Goal: Transaction & Acquisition: Purchase product/service

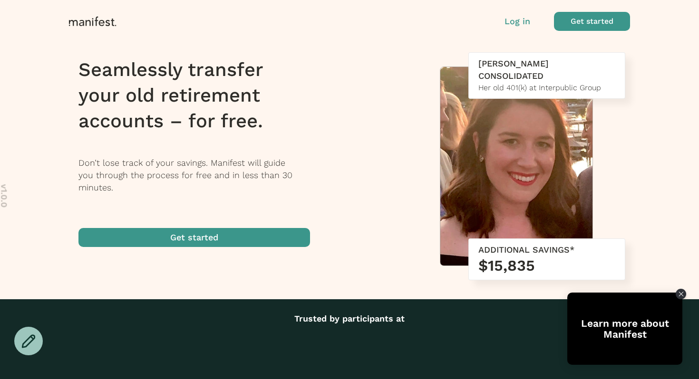
click at [210, 236] on span "button" at bounding box center [194, 237] width 232 height 19
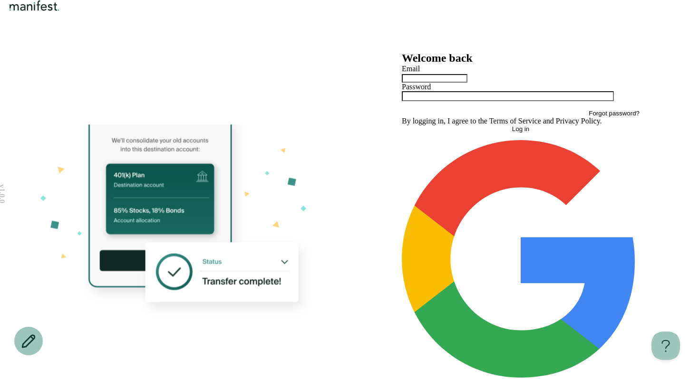
click at [428, 83] on div at bounding box center [521, 78] width 238 height 10
click at [427, 83] on input "text" at bounding box center [435, 78] width 66 height 9
type input "**********"
click at [465, 133] on button "Log in" at bounding box center [521, 129] width 238 height 7
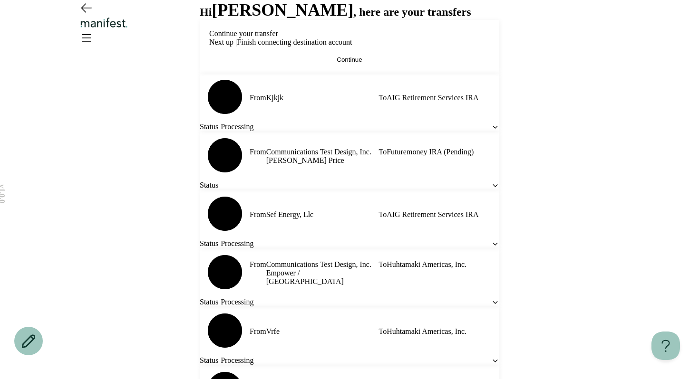
click at [321, 63] on button "Continue" at bounding box center [349, 59] width 281 height 7
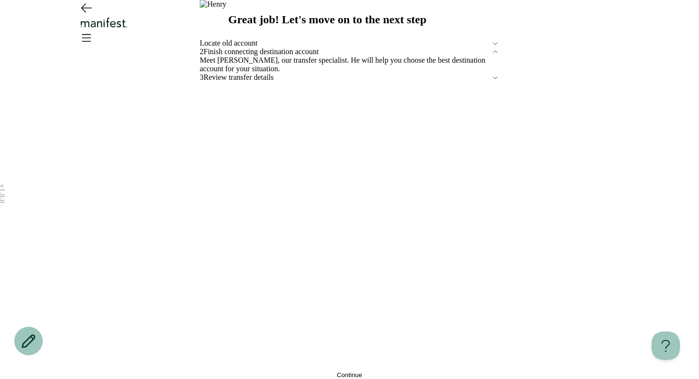
click at [330, 372] on button "Continue" at bounding box center [350, 375] width 300 height 7
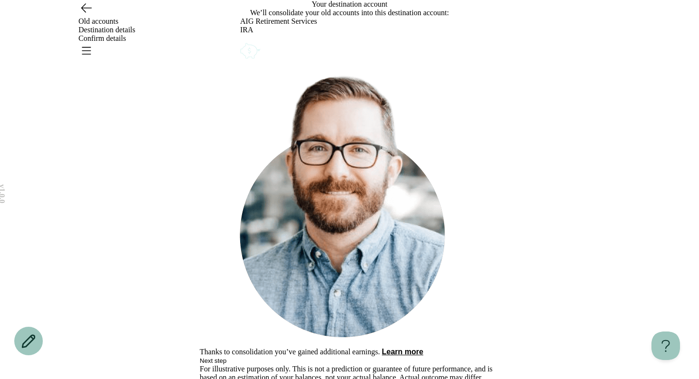
click at [226, 358] on span "Next step" at bounding box center [213, 361] width 27 height 7
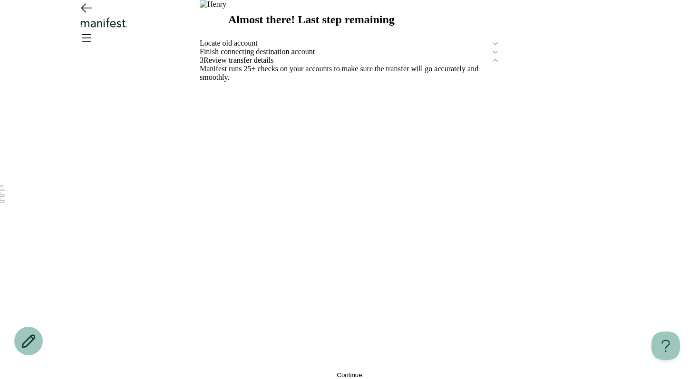
click at [370, 56] on span "Finish connecting destination account" at bounding box center [346, 52] width 292 height 9
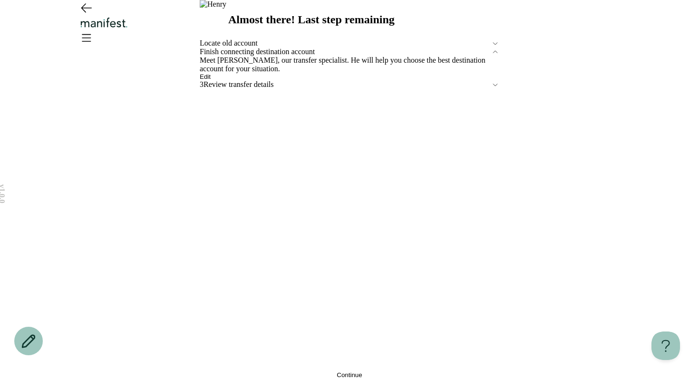
click at [211, 80] on span "Edit" at bounding box center [205, 76] width 11 height 7
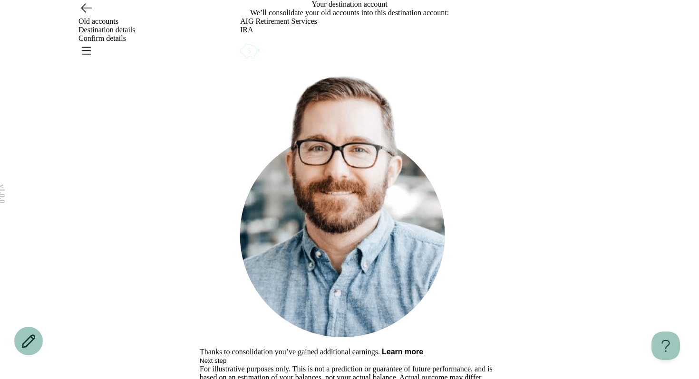
click at [240, 41] on icon "Account options" at bounding box center [240, 41] width 0 height 0
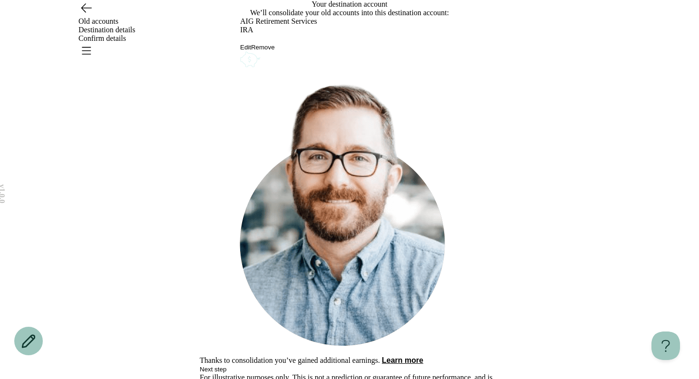
click at [275, 51] on button "Remove" at bounding box center [263, 47] width 24 height 7
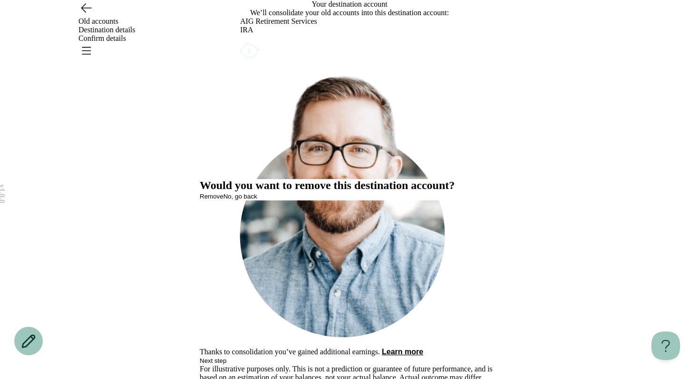
click at [257, 200] on span "No, go back" at bounding box center [241, 196] width 34 height 7
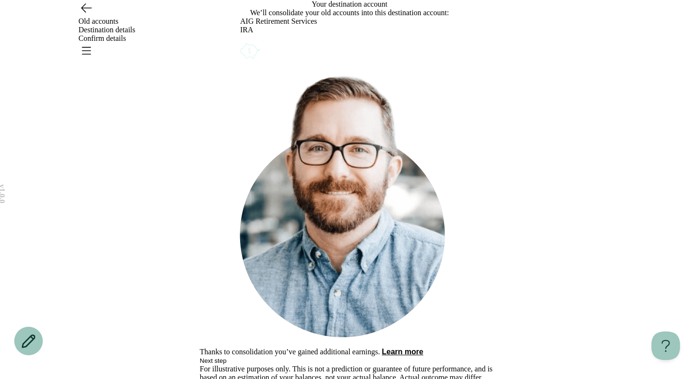
click at [240, 41] on icon "Account options" at bounding box center [240, 41] width 0 height 0
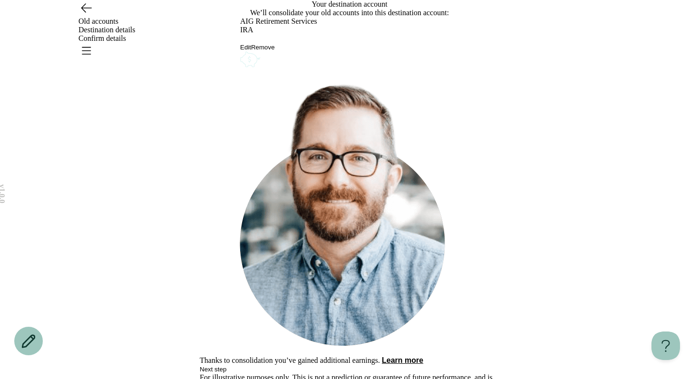
click at [251, 51] on button "Edit" at bounding box center [245, 47] width 11 height 7
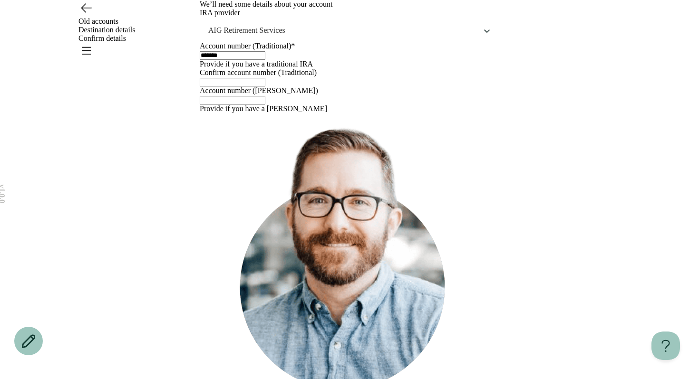
click at [91, 15] on icon "Go back" at bounding box center [85, 7] width 15 height 15
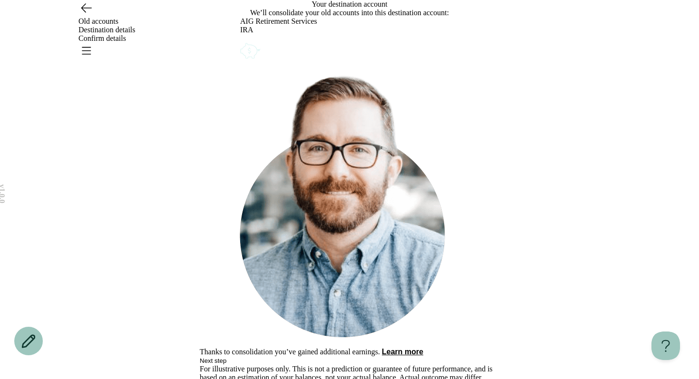
click at [240, 41] on icon "Account options" at bounding box center [240, 41] width 0 height 0
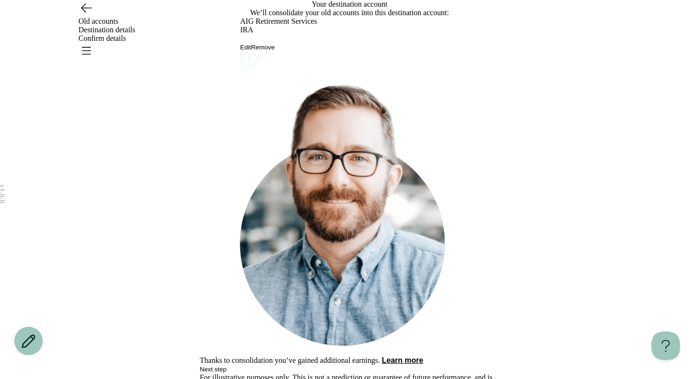
click at [275, 51] on button "Remove" at bounding box center [263, 47] width 24 height 7
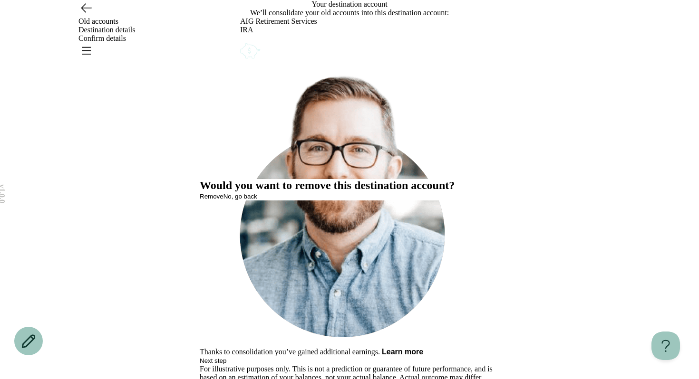
click at [224, 200] on span "Remove" at bounding box center [212, 196] width 24 height 7
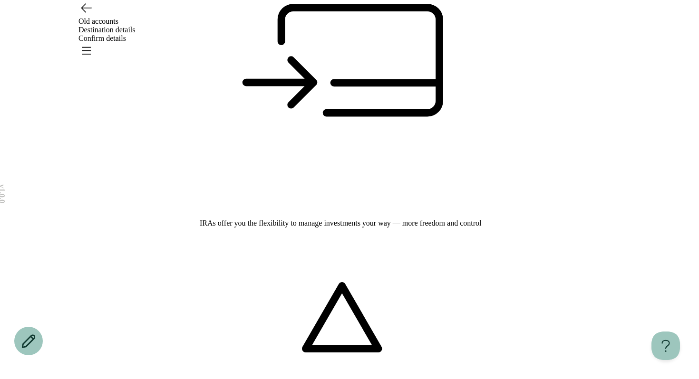
scroll to position [214, 0]
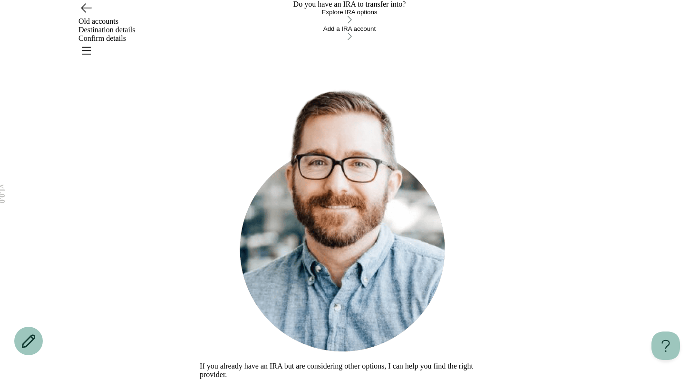
drag, startPoint x: 296, startPoint y: 171, endPoint x: 310, endPoint y: 109, distance: 63.0
click at [310, 42] on div "Explore IRA options Add a IRA account" at bounding box center [350, 25] width 300 height 33
click at [305, 25] on button "Explore IRA options" at bounding box center [350, 17] width 300 height 17
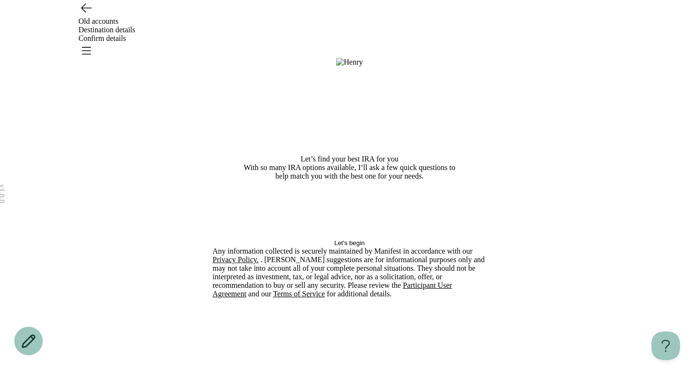
click at [334, 247] on span "Let's begin" at bounding box center [349, 243] width 30 height 7
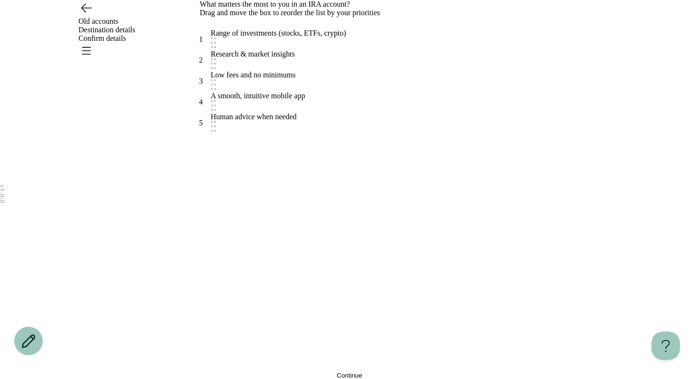
click at [295, 58] on div "Research & market insights" at bounding box center [253, 54] width 84 height 9
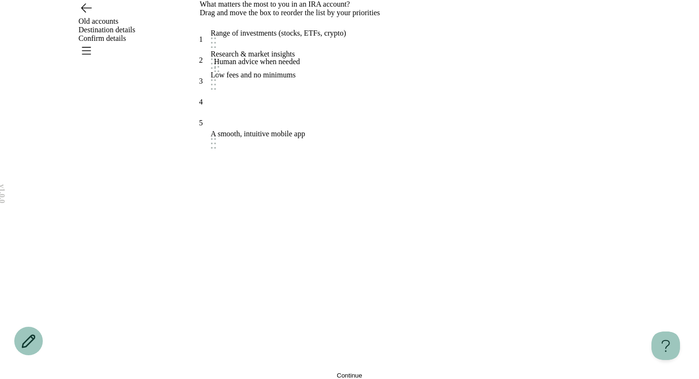
drag, startPoint x: 302, startPoint y: 282, endPoint x: 309, endPoint y: 215, distance: 67.3
click at [309, 78] on div "Human advice when needed" at bounding box center [358, 68] width 290 height 21
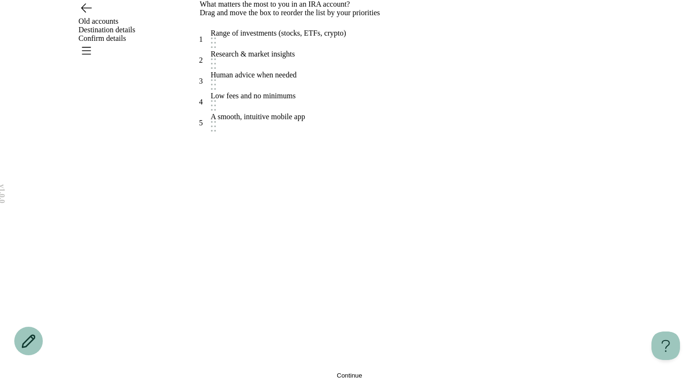
click at [282, 372] on button "Continue" at bounding box center [350, 375] width 300 height 7
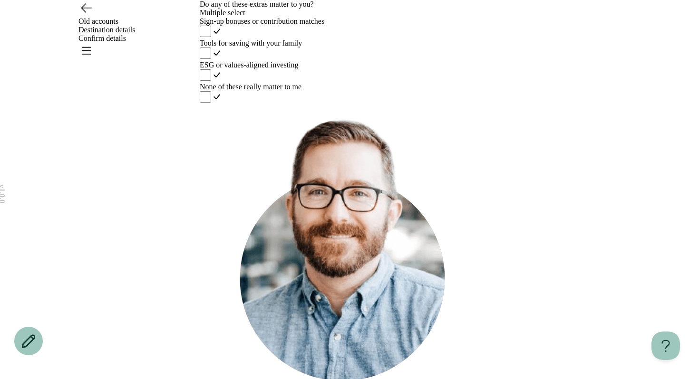
click at [325, 48] on div "Tools for saving with your family" at bounding box center [350, 43] width 300 height 9
click at [242, 17] on p "Multiple select" at bounding box center [350, 13] width 300 height 9
click at [159, 162] on div "v 1.0.0 Old accounts Destination details Confirm details Do any of these extras…" at bounding box center [349, 204] width 699 height 409
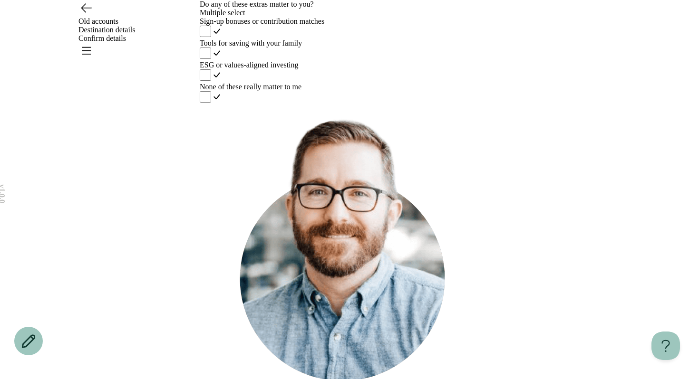
scroll to position [48, 0]
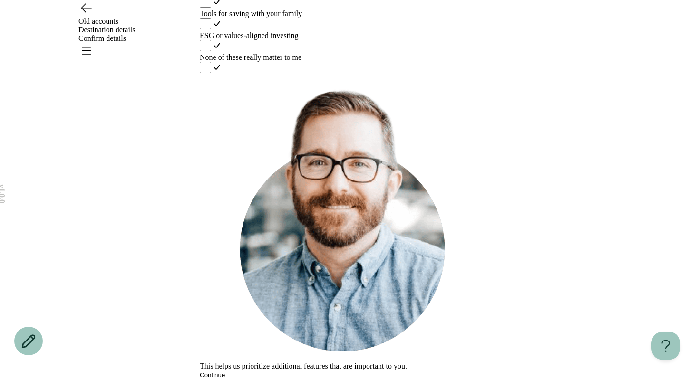
click at [225, 372] on span "Continue" at bounding box center [212, 375] width 25 height 7
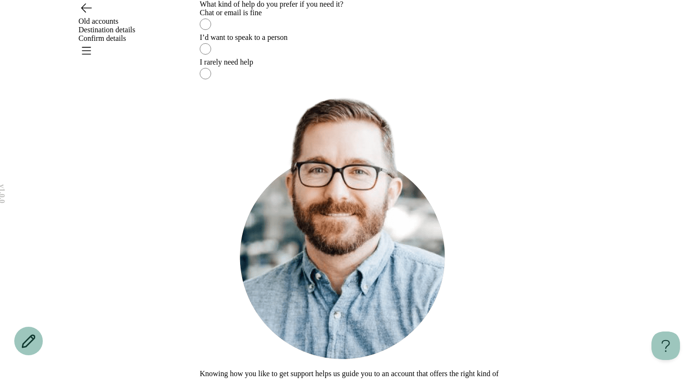
click at [368, 58] on label "I’d want to speak to a person" at bounding box center [350, 45] width 300 height 25
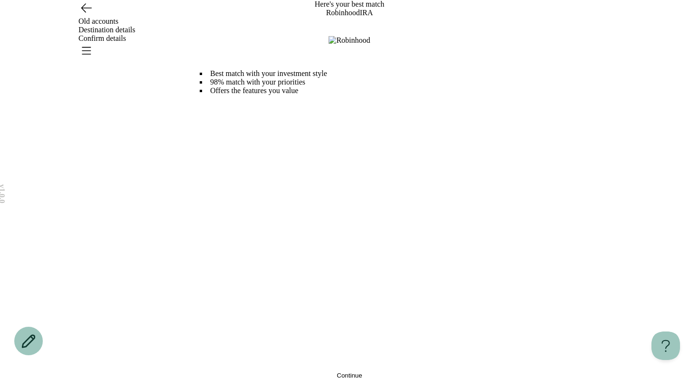
click at [368, 372] on button "Continue" at bounding box center [350, 375] width 300 height 7
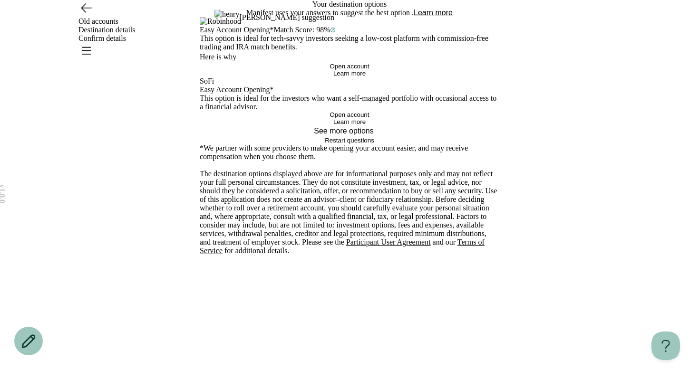
scroll to position [293, 0]
click at [352, 144] on span "Restart questions" at bounding box center [349, 140] width 49 height 7
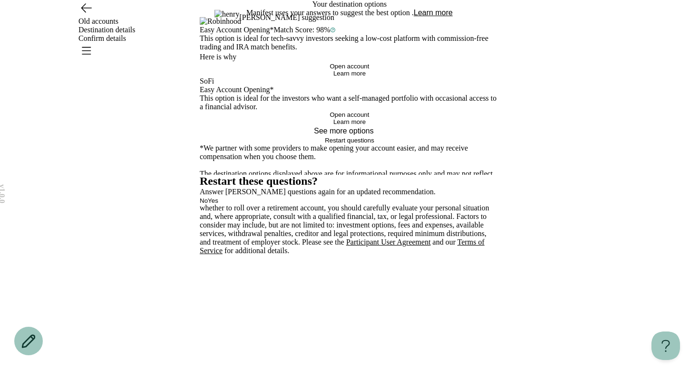
click at [218, 204] on button "Yes" at bounding box center [213, 200] width 10 height 7
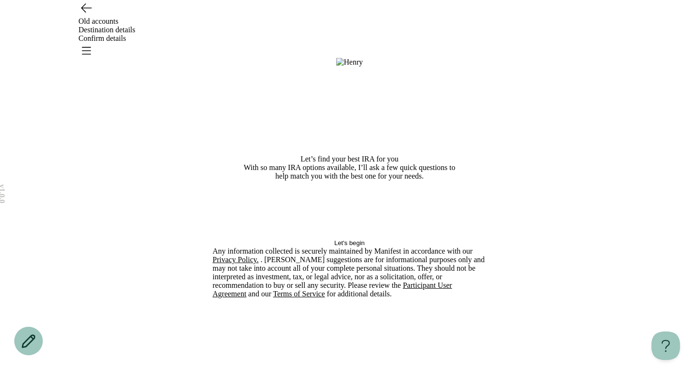
click at [95, 28] on div "Old accounts Destination details Confirm details" at bounding box center [349, 30] width 685 height 60
click at [80, 15] on icon "Go back" at bounding box center [85, 7] width 15 height 15
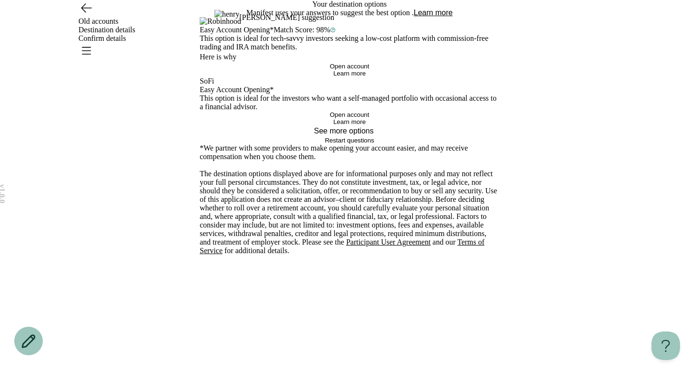
scroll to position [293, 0]
click at [94, 43] on icon "Open menu" at bounding box center [85, 50] width 15 height 15
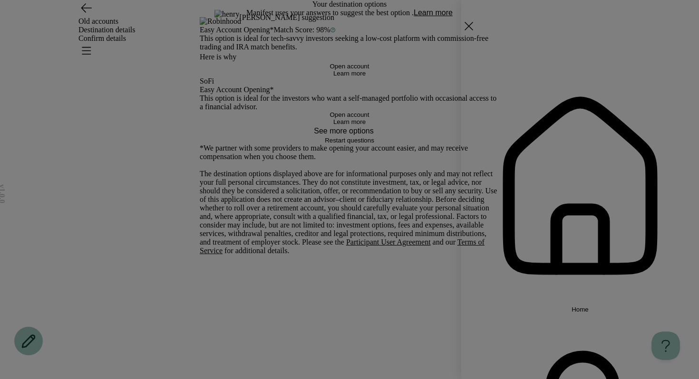
click at [588, 306] on span "Home" at bounding box center [580, 309] width 17 height 7
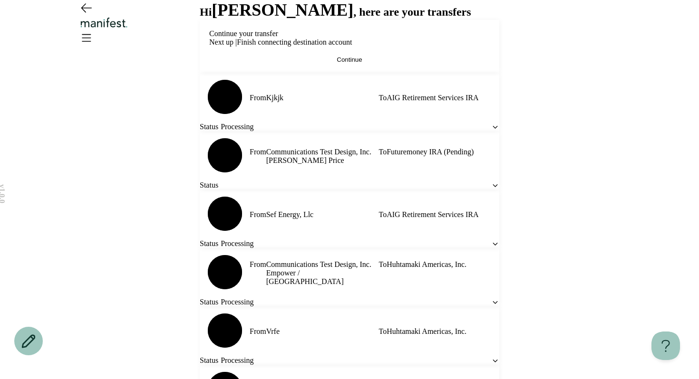
click at [348, 63] on button "Continue" at bounding box center [349, 59] width 281 height 7
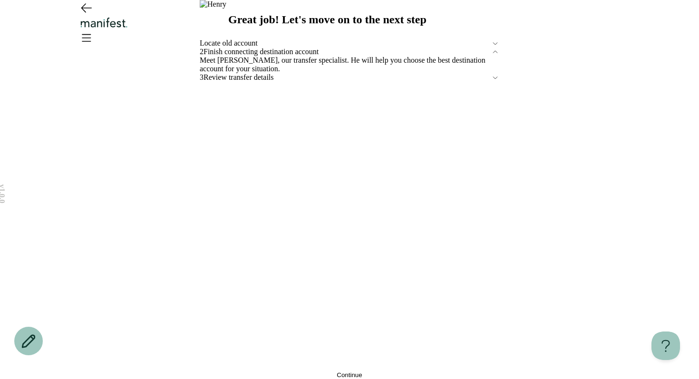
click at [491, 48] on icon at bounding box center [495, 43] width 8 height 8
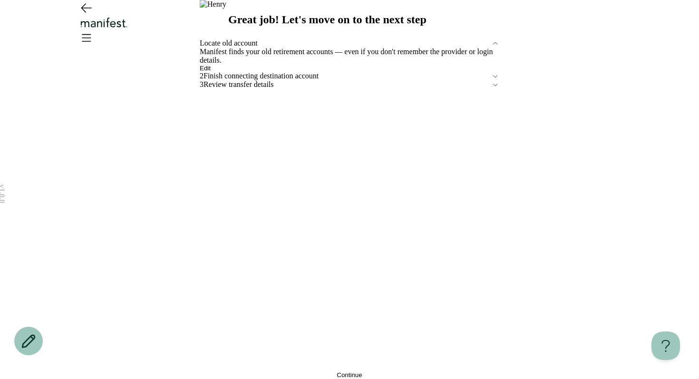
click at [211, 72] on button "Edit" at bounding box center [205, 68] width 11 height 7
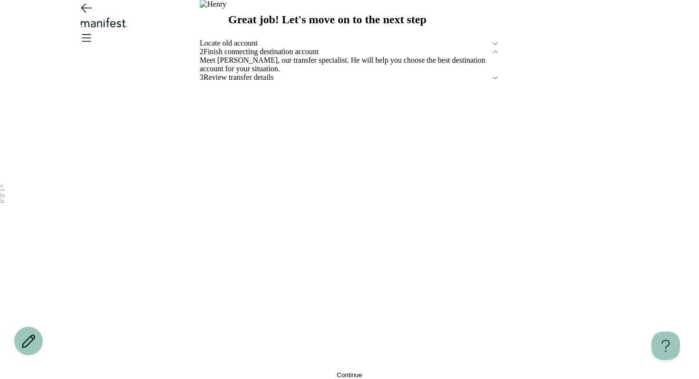
click at [371, 372] on button "Continue" at bounding box center [350, 375] width 300 height 7
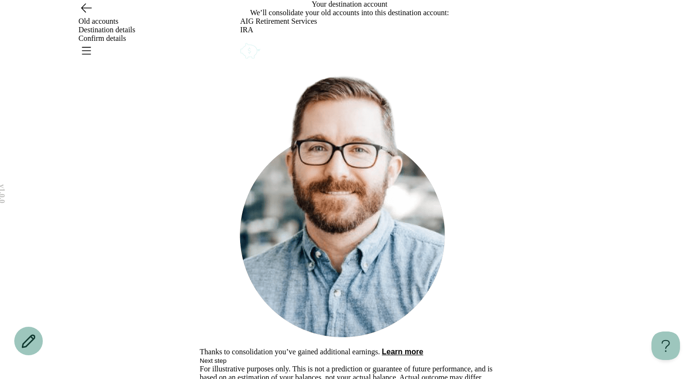
click at [243, 46] on circle "Account options" at bounding box center [243, 46] width 0 height 0
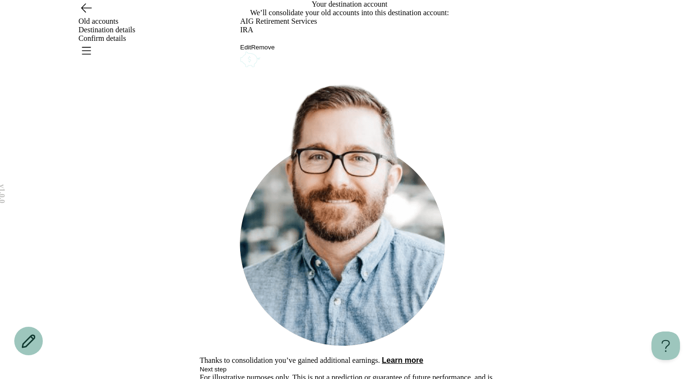
click at [275, 51] on button "Remove" at bounding box center [263, 47] width 24 height 7
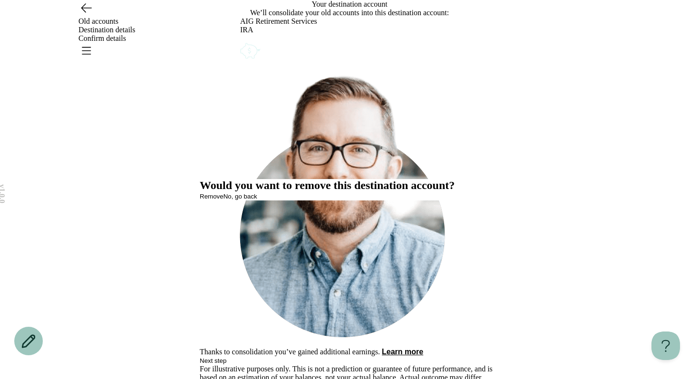
click at [224, 200] on span "Remove" at bounding box center [212, 196] width 24 height 7
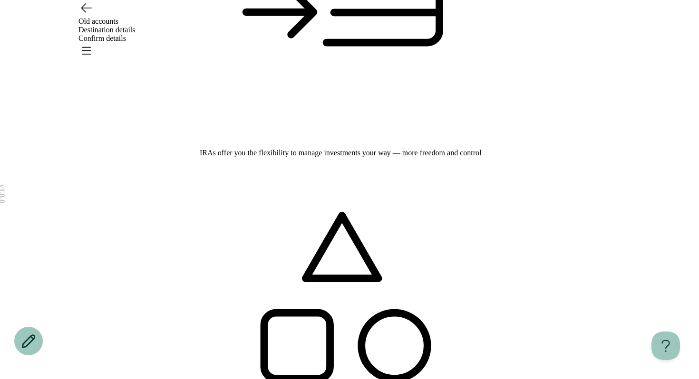
scroll to position [214, 0]
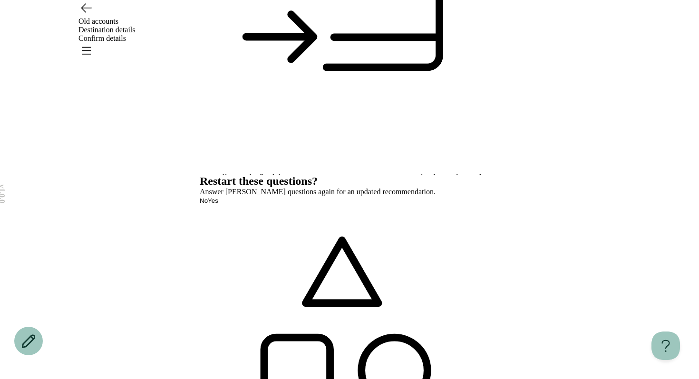
click at [218, 204] on button "Yes" at bounding box center [213, 200] width 10 height 7
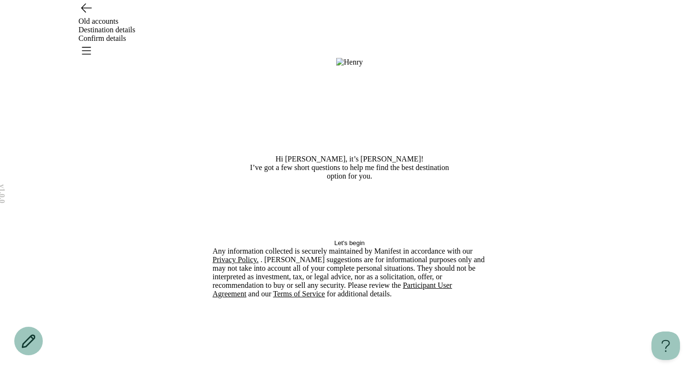
click at [340, 247] on span "Let's begin" at bounding box center [349, 243] width 30 height 7
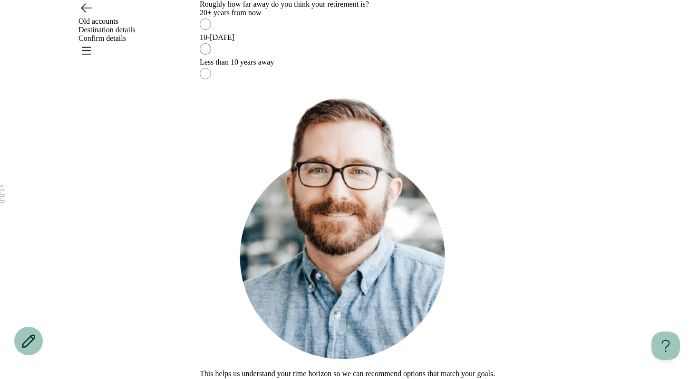
click at [258, 58] on label "10-20 years from now" at bounding box center [350, 45] width 300 height 25
click at [225, 379] on button "Continue" at bounding box center [212, 382] width 25 height 7
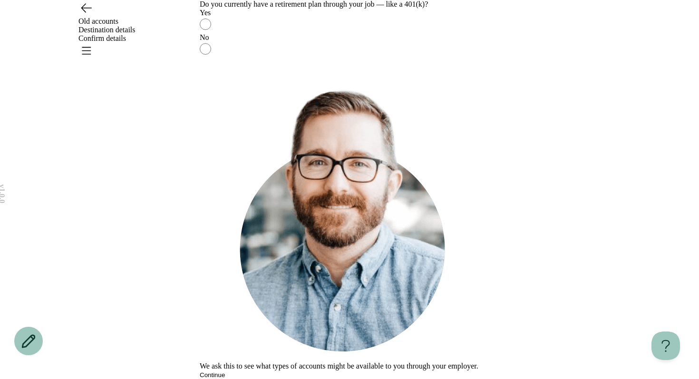
click at [313, 42] on div "No" at bounding box center [350, 37] width 300 height 9
click at [225, 372] on button "Continue" at bounding box center [212, 375] width 25 height 7
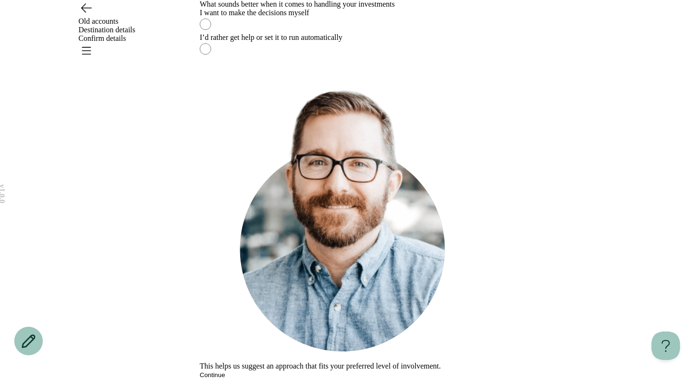
click at [318, 58] on label "I’d rather get help or set it to run automatically" at bounding box center [350, 45] width 300 height 25
click at [225, 372] on span "Continue" at bounding box center [212, 375] width 25 height 7
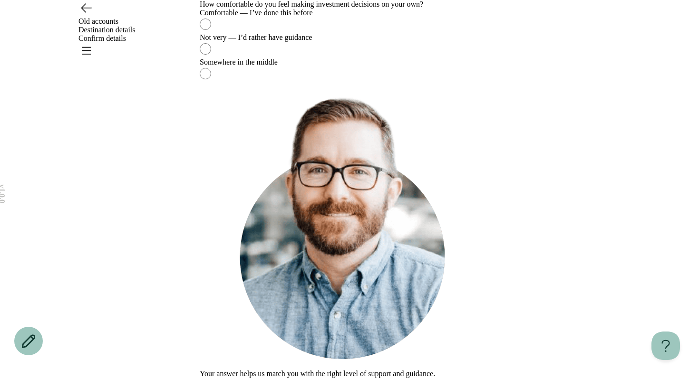
click at [459, 42] on div "Not very — I’d rather have guidance" at bounding box center [350, 37] width 300 height 9
click at [225, 379] on span "Continue" at bounding box center [212, 382] width 25 height 7
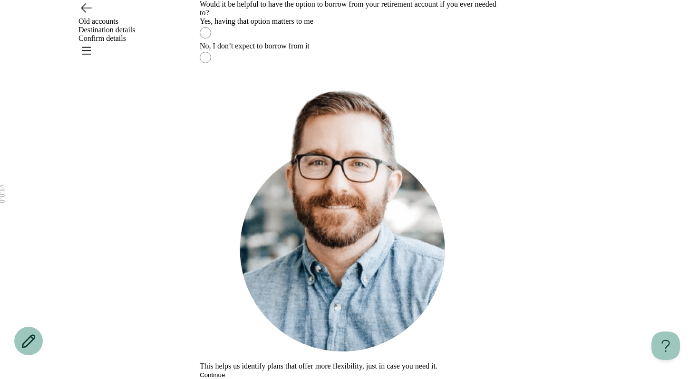
click at [438, 67] on label "No, I don’t expect to borrow from it" at bounding box center [350, 54] width 300 height 25
click at [225, 372] on button "Continue" at bounding box center [212, 375] width 25 height 7
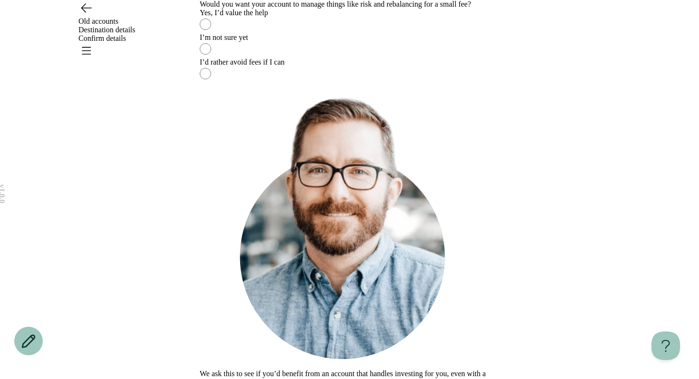
click at [418, 58] on label "I’m not sure yet" at bounding box center [350, 45] width 300 height 25
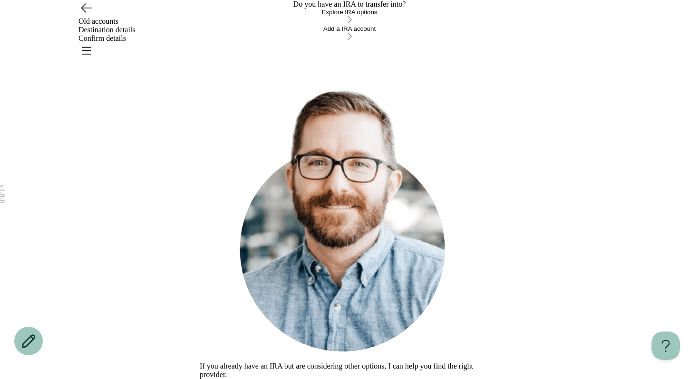
click at [334, 25] on button "Explore IRA options" at bounding box center [350, 17] width 300 height 17
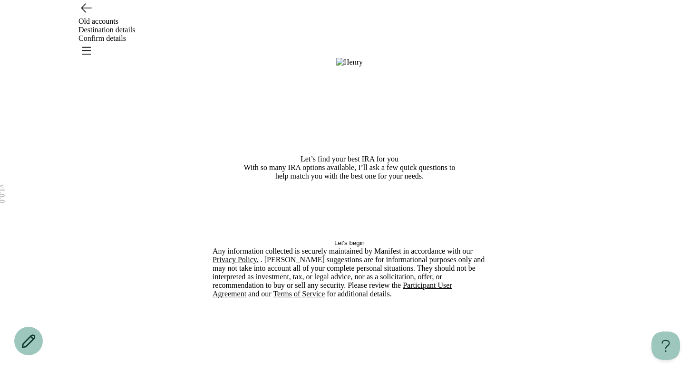
click at [320, 247] on button "Let's begin" at bounding box center [350, 243] width 274 height 7
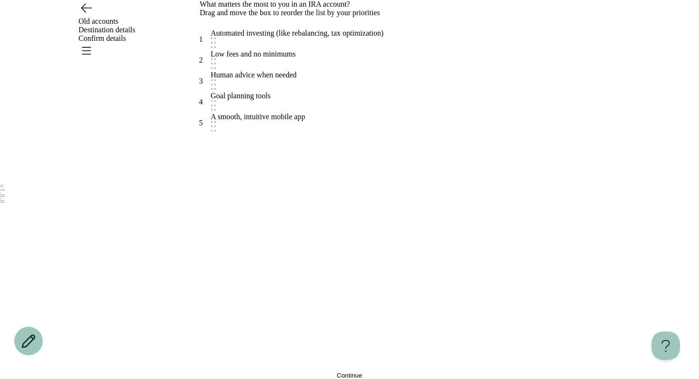
click at [342, 372] on span "Continue" at bounding box center [349, 375] width 25 height 7
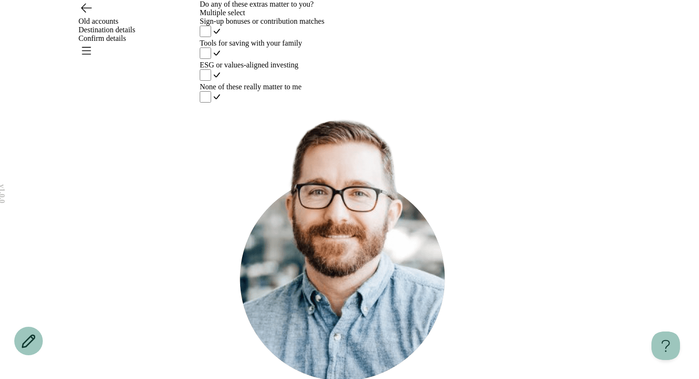
click at [352, 26] on div "Sign-up bonuses or contribution matches" at bounding box center [350, 21] width 300 height 9
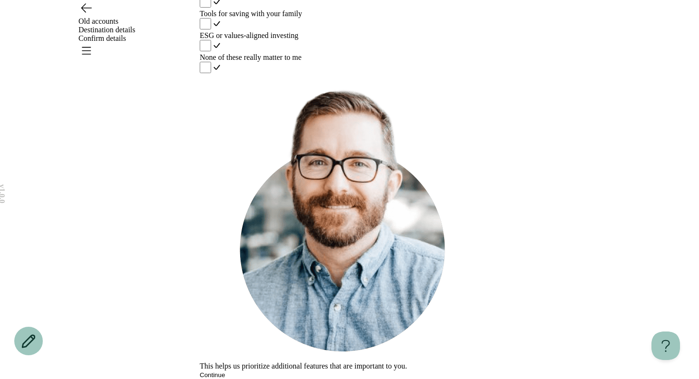
click at [225, 372] on button "Continue" at bounding box center [212, 375] width 25 height 7
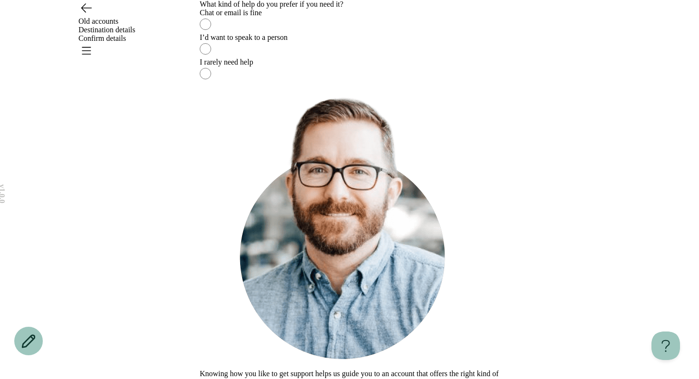
click at [298, 83] on label "I rarely need help" at bounding box center [350, 70] width 300 height 25
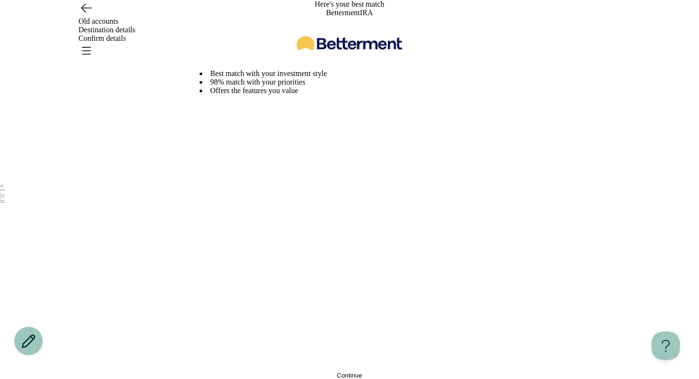
click at [346, 372] on span "Continue" at bounding box center [349, 375] width 25 height 7
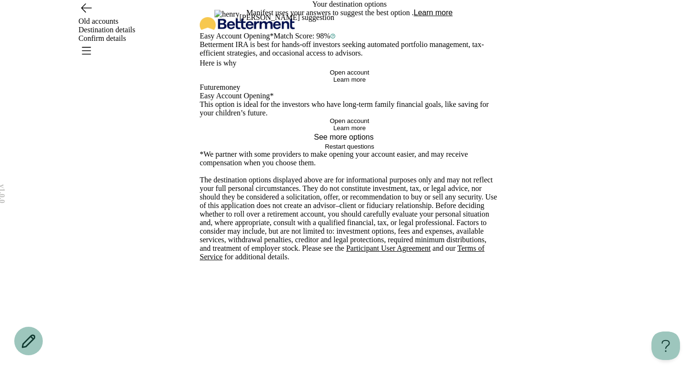
click at [226, 68] on span "Here is why" at bounding box center [218, 63] width 37 height 9
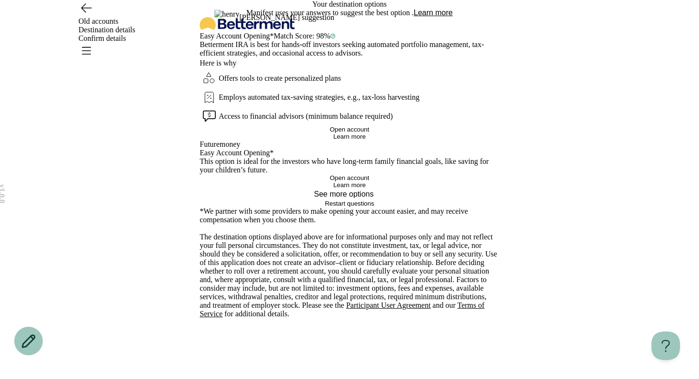
click at [334, 37] on icon "button" at bounding box center [333, 36] width 2 height 2
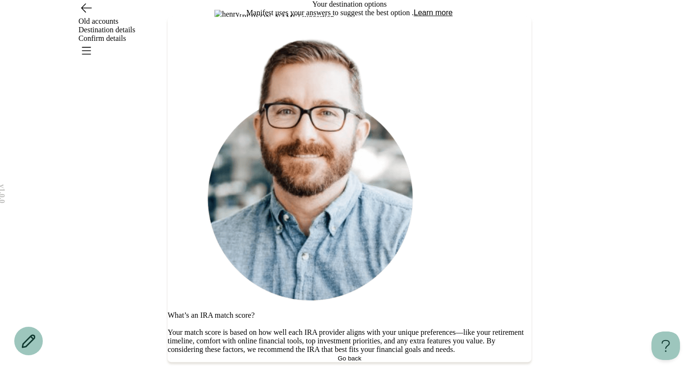
click at [168, 23] on icon at bounding box center [168, 23] width 0 height 0
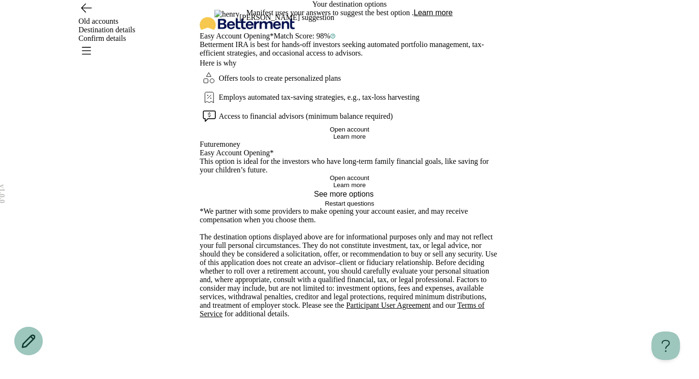
scroll to position [315, 0]
click at [330, 126] on span "Open account" at bounding box center [349, 129] width 39 height 7
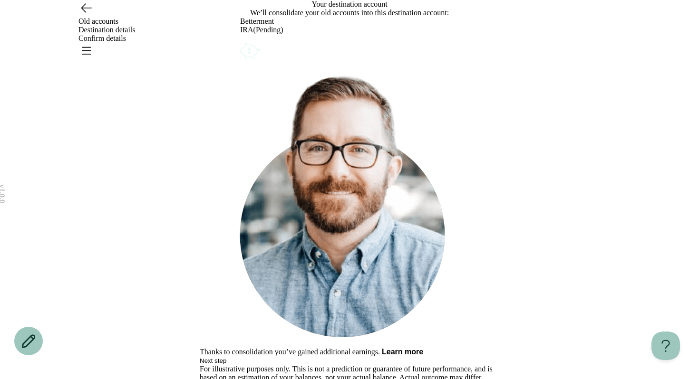
click at [226, 358] on span "Next step" at bounding box center [213, 361] width 27 height 7
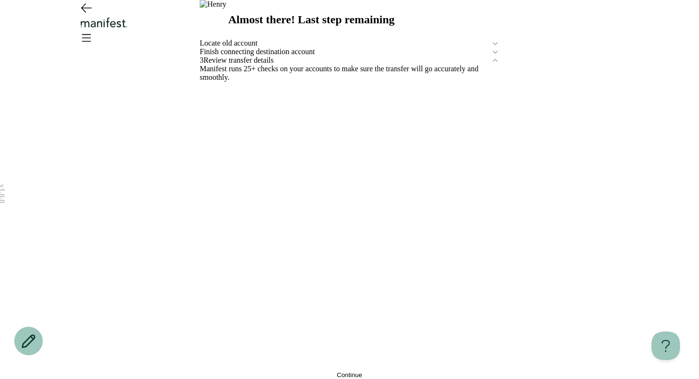
click at [358, 372] on span "Continue" at bounding box center [349, 375] width 25 height 7
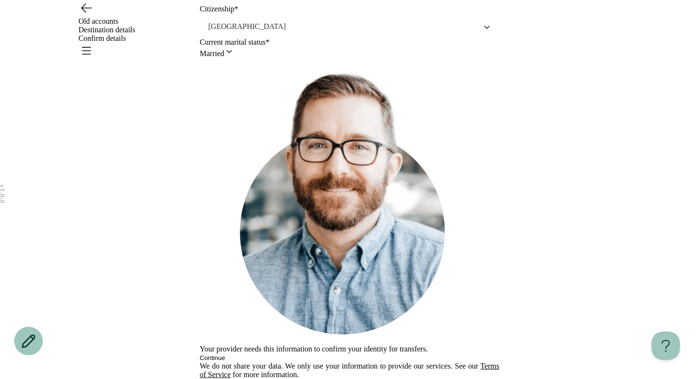
click at [225, 355] on button "Continue" at bounding box center [212, 358] width 25 height 7
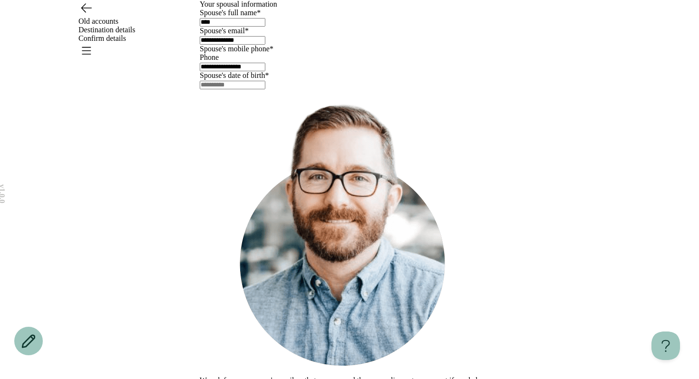
scroll to position [119, 0]
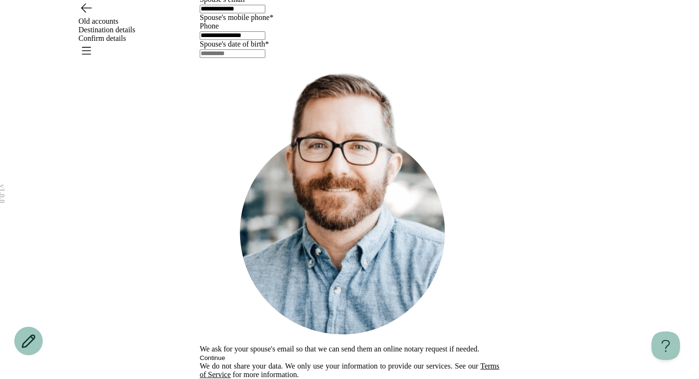
click at [313, 285] on div "We ask for your spouse's email so that we can send them an online notary reques…" at bounding box center [350, 210] width 300 height 304
click at [265, 58] on input "text" at bounding box center [233, 53] width 66 height 9
type input "**********"
click at [225, 355] on button "Continue" at bounding box center [212, 358] width 25 height 7
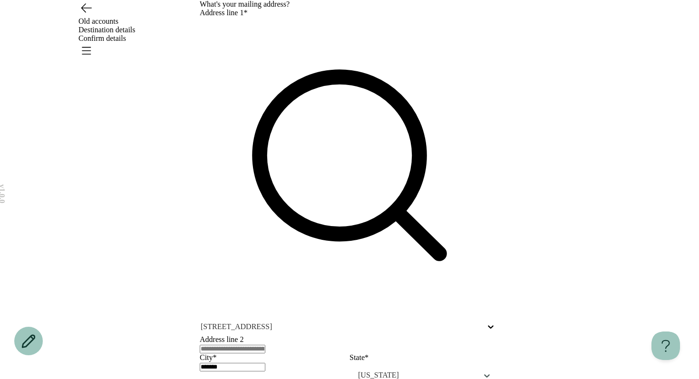
scroll to position [122, 0]
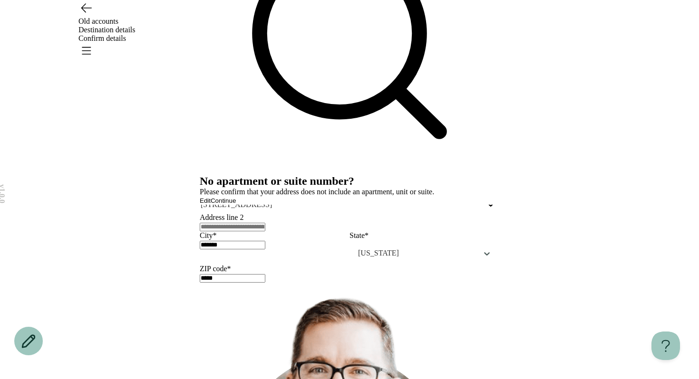
click at [236, 204] on button "Continue" at bounding box center [223, 200] width 25 height 7
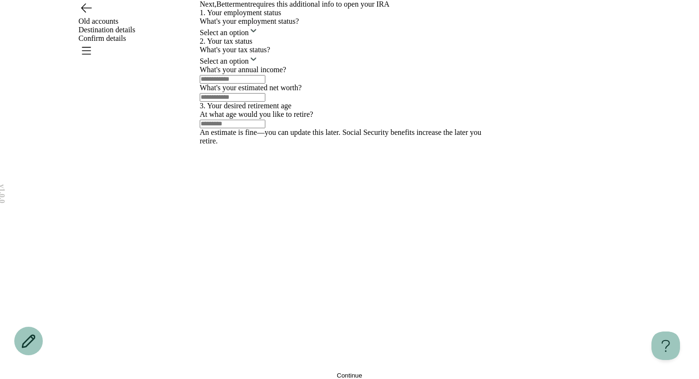
click at [335, 172] on html "v 1.0.0 Old accounts Destination details Confirm details Next, Betterment requi…" at bounding box center [349, 189] width 699 height 379
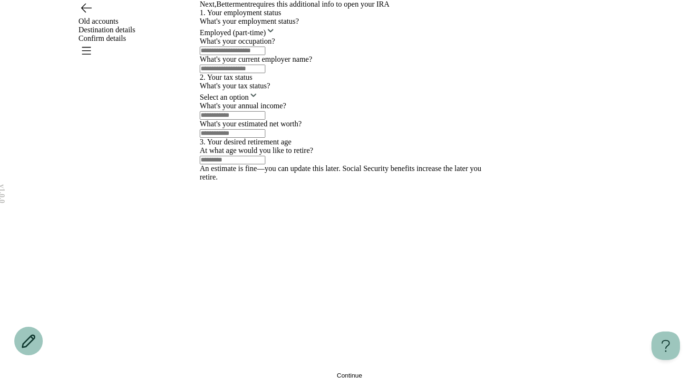
scroll to position [58, 0]
click at [265, 73] on input "text" at bounding box center [233, 69] width 66 height 9
click at [318, 113] on html "v 1.0.0 Old accounts Destination details Confirm details Next, Betterment requi…" at bounding box center [349, 189] width 699 height 379
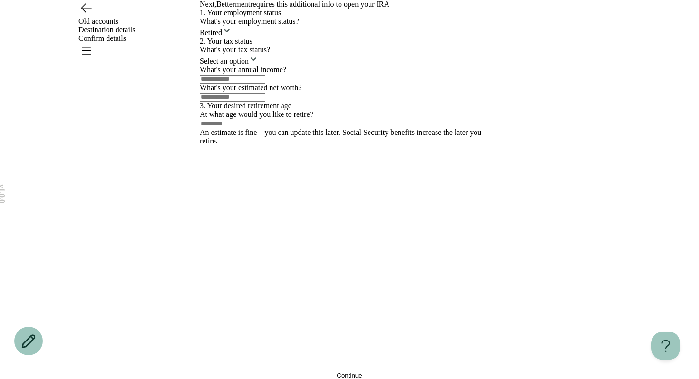
click at [275, 218] on html "v 1.0.0 Old accounts Destination details Confirm details Next, Betterment requi…" at bounding box center [349, 189] width 699 height 379
click at [268, 84] on div at bounding box center [350, 79] width 300 height 10
click at [261, 102] on div "What's your estimated net worth?" at bounding box center [350, 93] width 300 height 18
click at [251, 84] on input "number" at bounding box center [233, 79] width 66 height 9
type input "*"
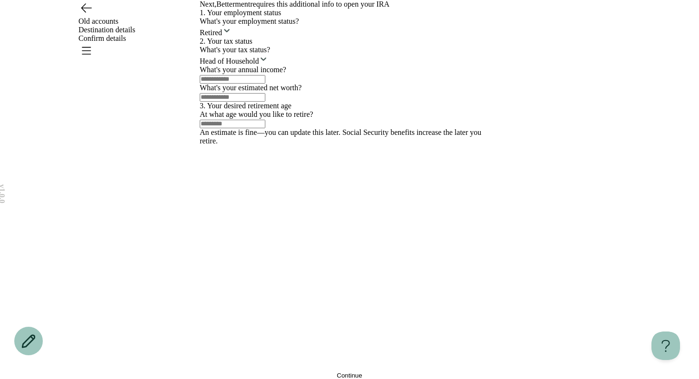
click at [254, 102] on input "number" at bounding box center [233, 97] width 66 height 9
type input "*"
click at [255, 128] on input "number" at bounding box center [233, 124] width 66 height 9
click at [252, 128] on input "*" at bounding box center [233, 124] width 66 height 9
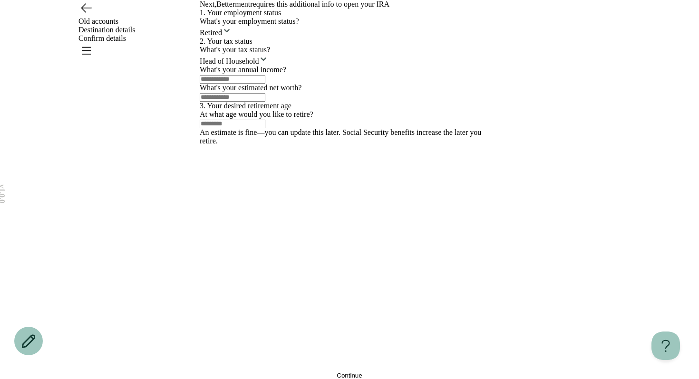
scroll to position [205, 0]
type input "*"
click at [258, 372] on button "Continue" at bounding box center [350, 375] width 300 height 7
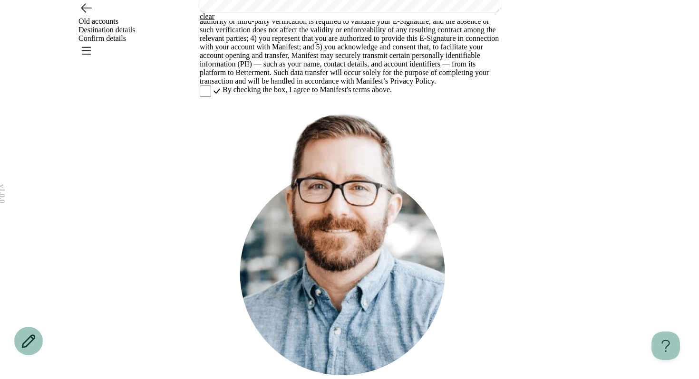
scroll to position [222, 0]
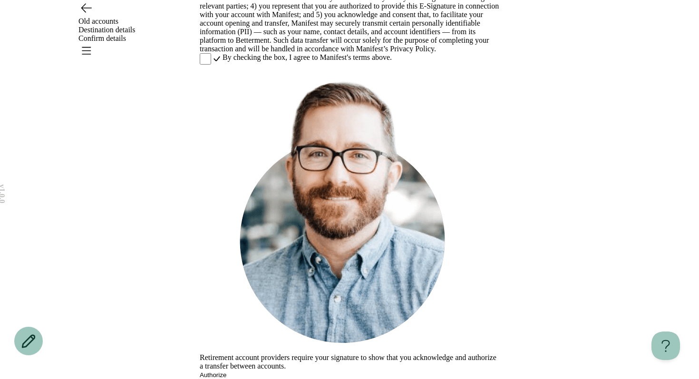
click at [390, 53] on link "Privacy Policy" at bounding box center [412, 49] width 44 height 8
click at [94, 43] on icon "Open menu" at bounding box center [85, 50] width 15 height 15
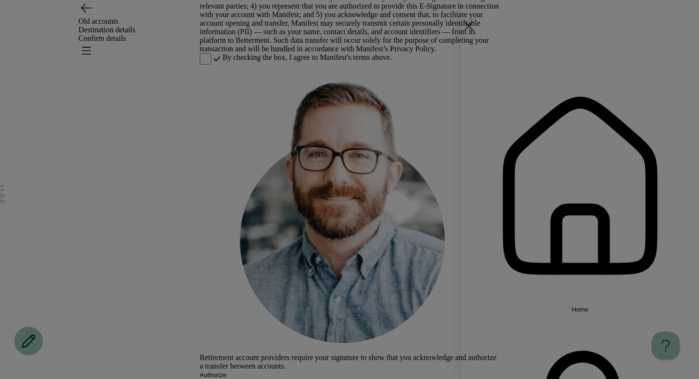
click at [572, 306] on span "Home" at bounding box center [580, 309] width 17 height 7
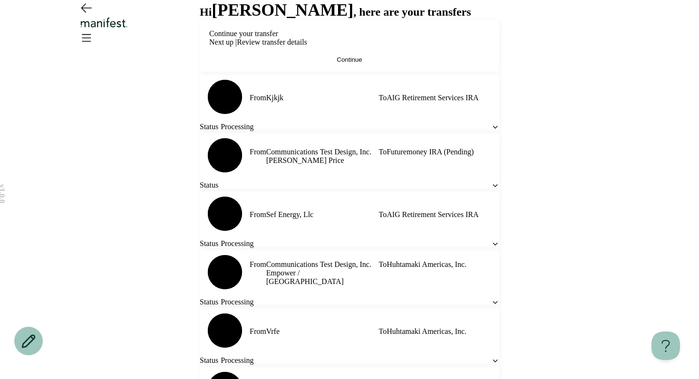
click at [343, 63] on span "Continue" at bounding box center [349, 59] width 25 height 7
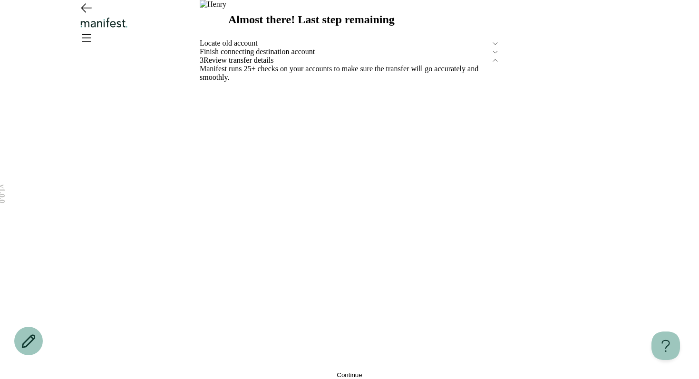
click at [473, 56] on span "Finish connecting destination account" at bounding box center [346, 52] width 292 height 9
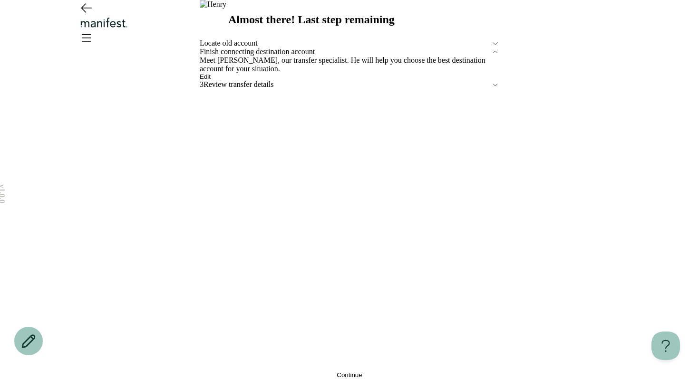
click at [211, 80] on span "Edit" at bounding box center [205, 76] width 11 height 7
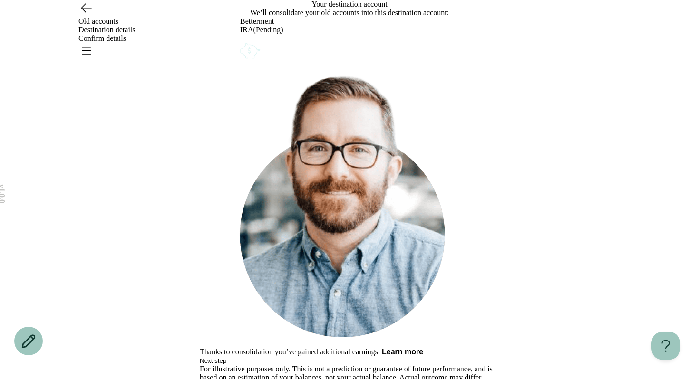
click at [82, 12] on icon "Go back" at bounding box center [86, 8] width 10 height 9
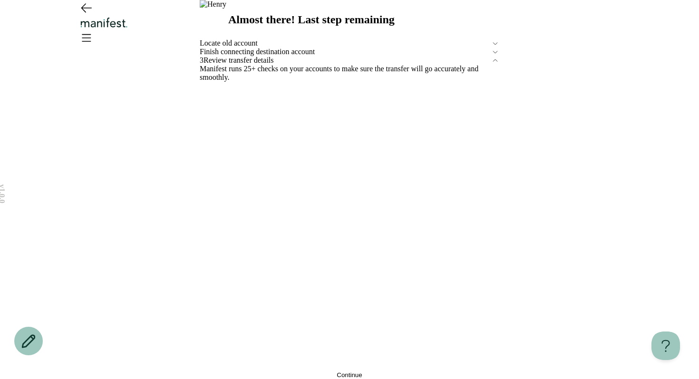
click at [227, 56] on div "Finish connecting destination account" at bounding box center [350, 52] width 300 height 9
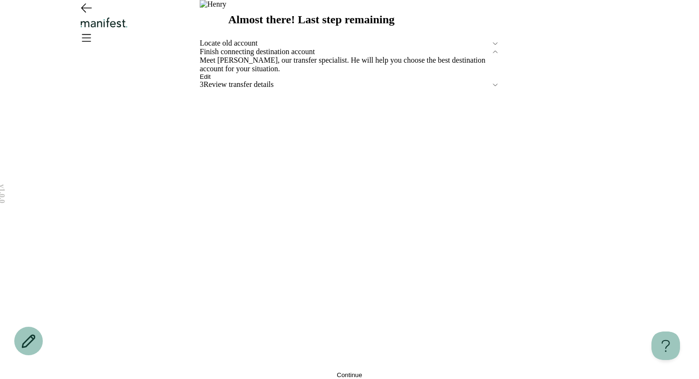
click at [211, 80] on button "Edit" at bounding box center [205, 76] width 11 height 7
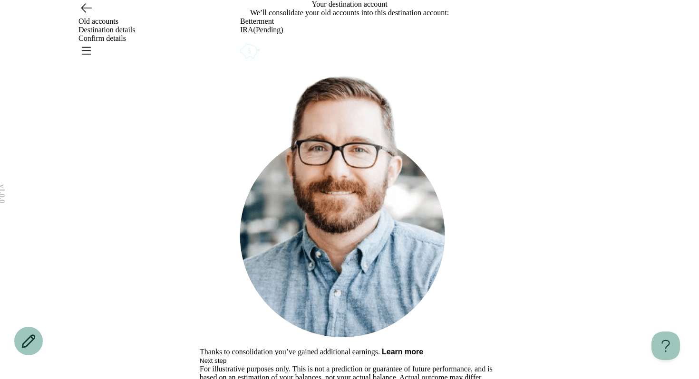
click at [240, 41] on icon "Account options" at bounding box center [240, 41] width 0 height 0
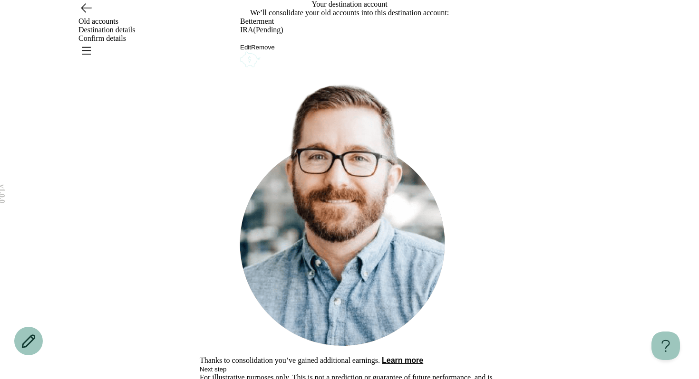
click at [275, 51] on button "Remove" at bounding box center [263, 47] width 24 height 7
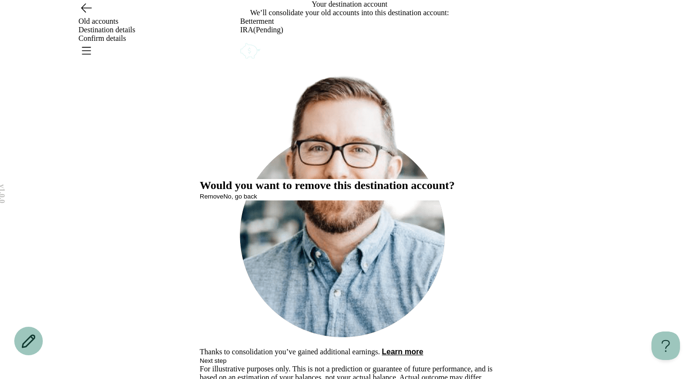
click at [224, 200] on button "Remove" at bounding box center [212, 196] width 24 height 7
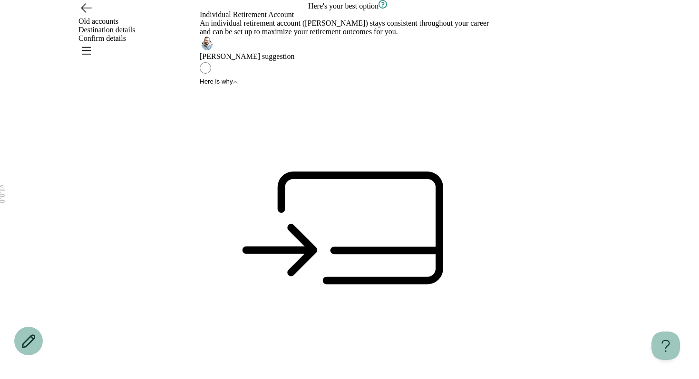
scroll to position [190, 0]
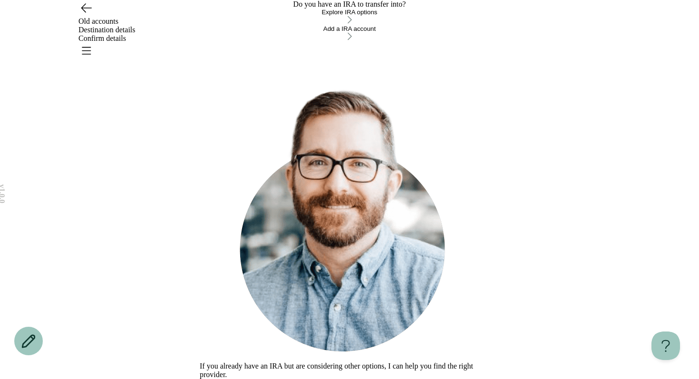
click at [326, 16] on div "Explore IRA options" at bounding box center [350, 12] width 300 height 7
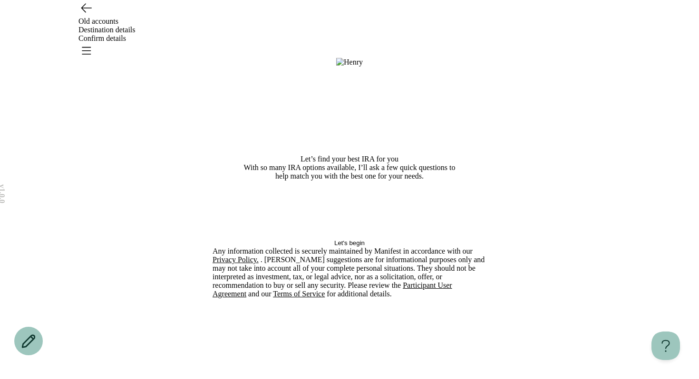
click at [321, 247] on button "Let's begin" at bounding box center [350, 243] width 274 height 7
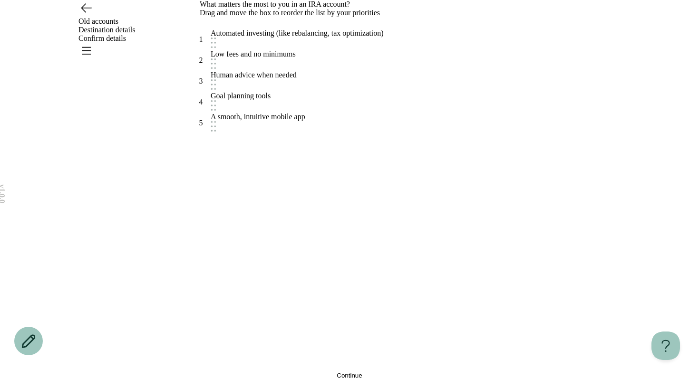
click at [271, 113] on div "Goal planning tools" at bounding box center [241, 102] width 60 height 21
click at [265, 372] on button "Continue" at bounding box center [350, 375] width 300 height 7
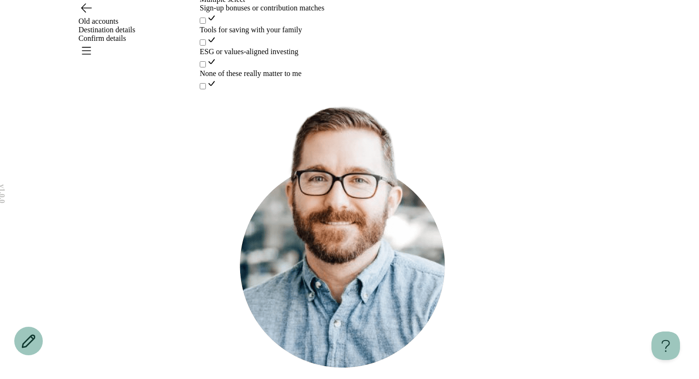
scroll to position [0, 0]
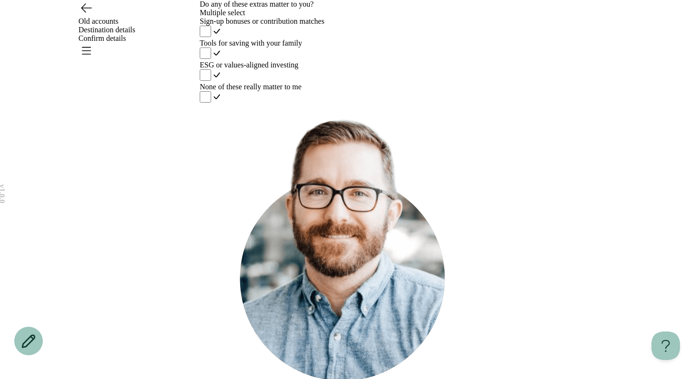
click at [302, 39] on label "Sign-up bonuses or contribution matches" at bounding box center [350, 28] width 300 height 22
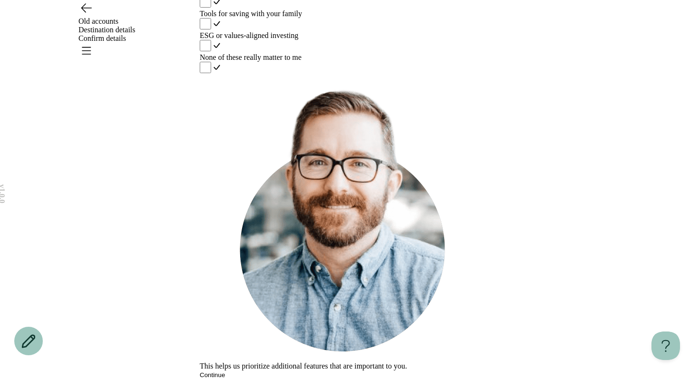
scroll to position [48, 0]
click at [225, 372] on button "Continue" at bounding box center [212, 375] width 25 height 7
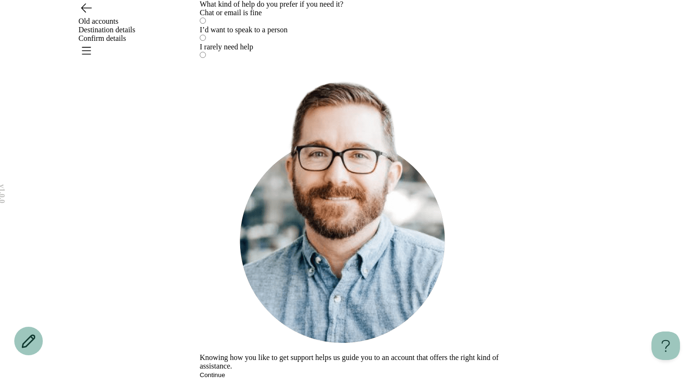
scroll to position [0, 0]
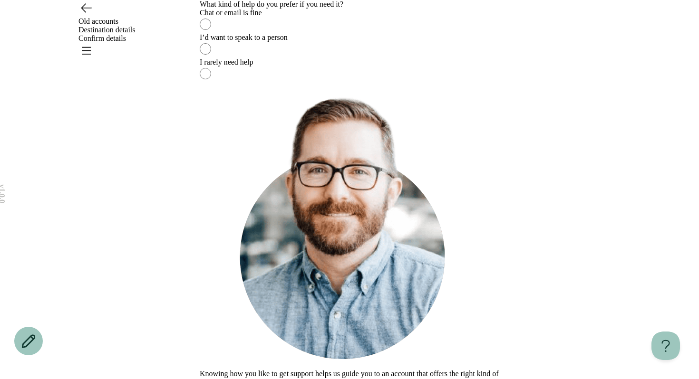
click at [310, 67] on div "I rarely need help" at bounding box center [350, 62] width 300 height 9
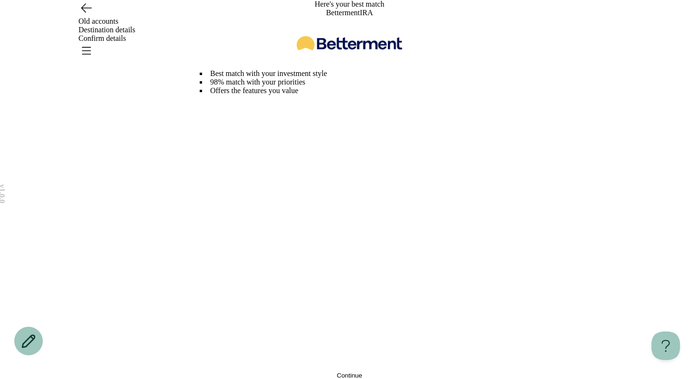
click at [303, 372] on button "Continue" at bounding box center [350, 375] width 300 height 7
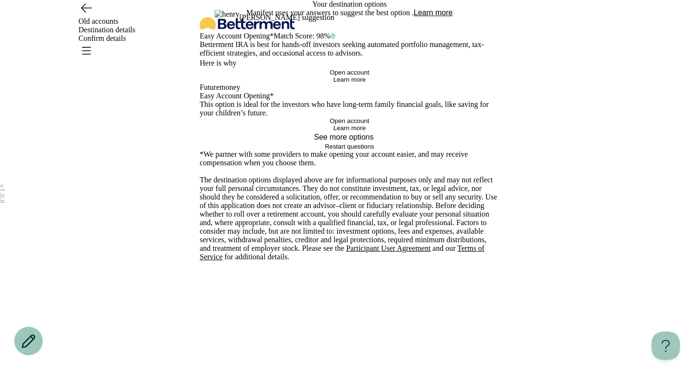
scroll to position [321, 0]
click at [359, 125] on span "Open account" at bounding box center [349, 120] width 39 height 7
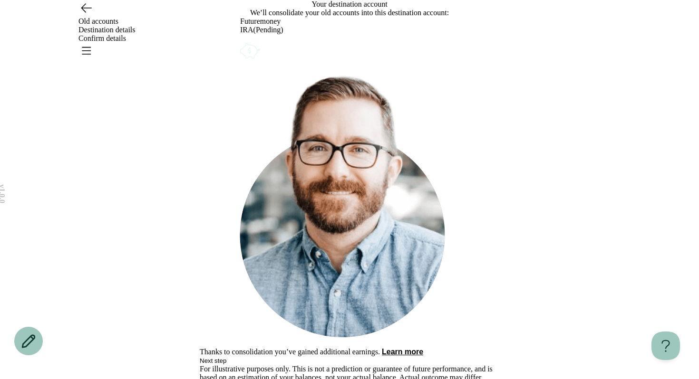
click at [88, 15] on icon "Go back" at bounding box center [85, 7] width 15 height 15
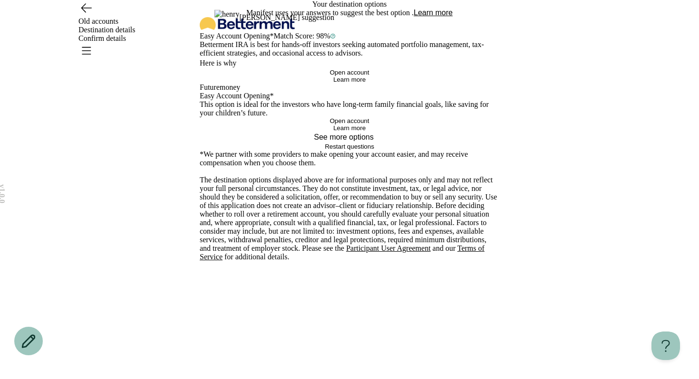
scroll to position [321, 0]
click at [335, 132] on span "Learn more" at bounding box center [349, 128] width 32 height 7
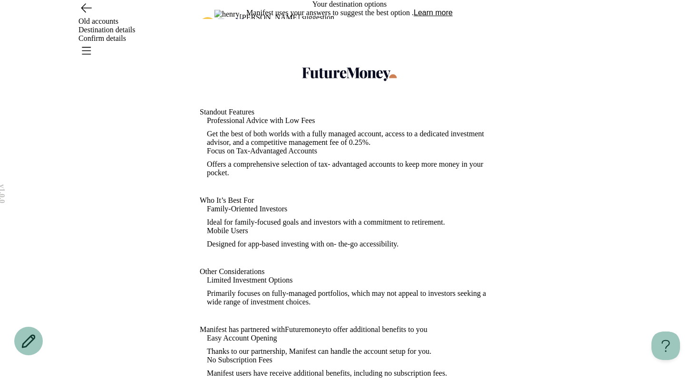
scroll to position [278, 0]
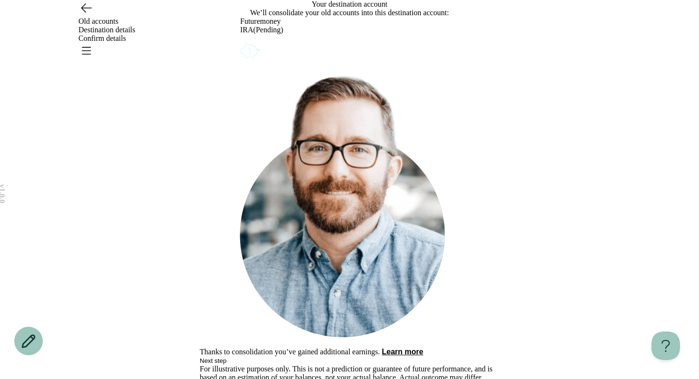
click at [226, 358] on span "Next step" at bounding box center [213, 361] width 27 height 7
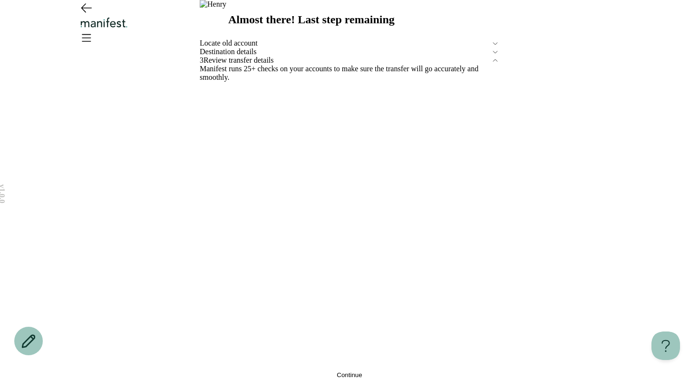
click at [360, 372] on span "Continue" at bounding box center [349, 375] width 25 height 7
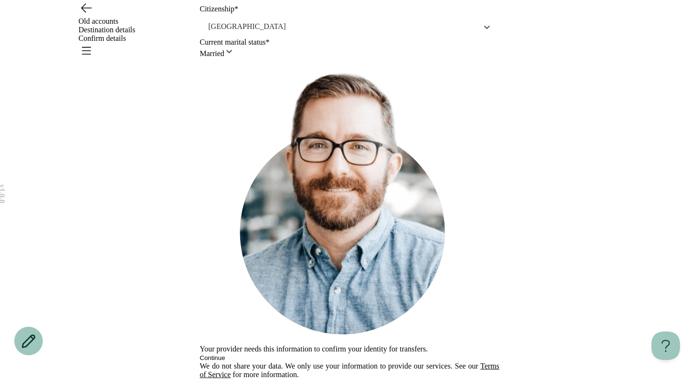
click at [225, 355] on button "Continue" at bounding box center [212, 358] width 25 height 7
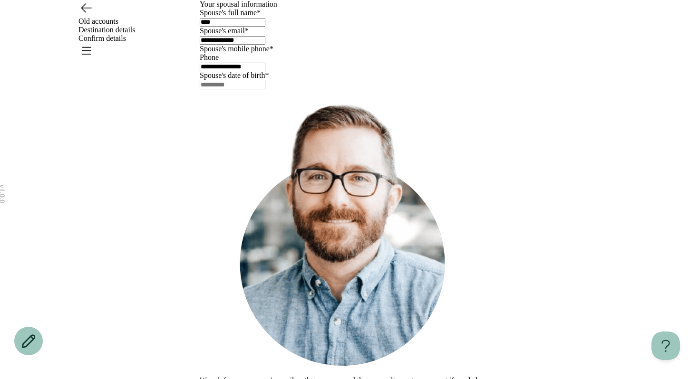
scroll to position [119, 0]
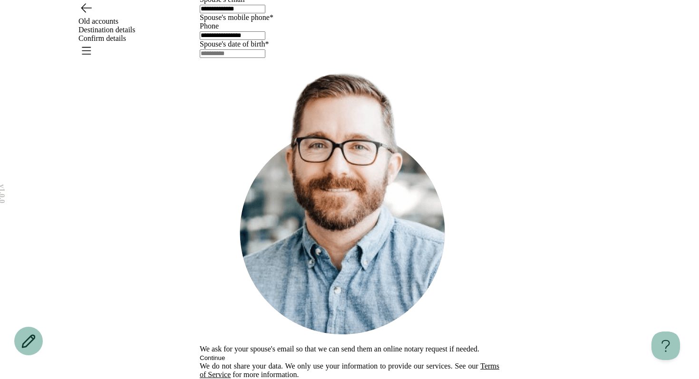
click at [237, 58] on input "text" at bounding box center [233, 53] width 66 height 9
type input "**********"
click at [225, 355] on button "Continue" at bounding box center [212, 358] width 25 height 7
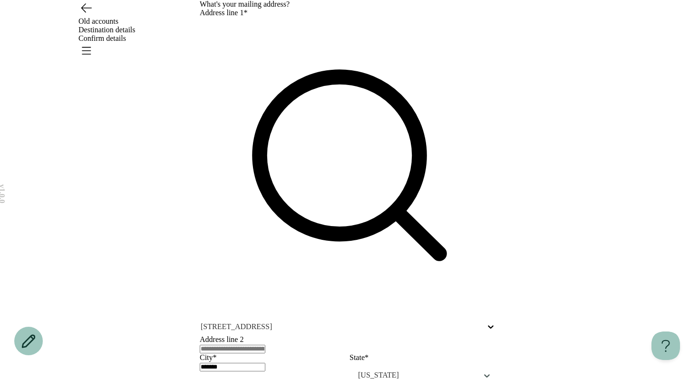
scroll to position [122, 0]
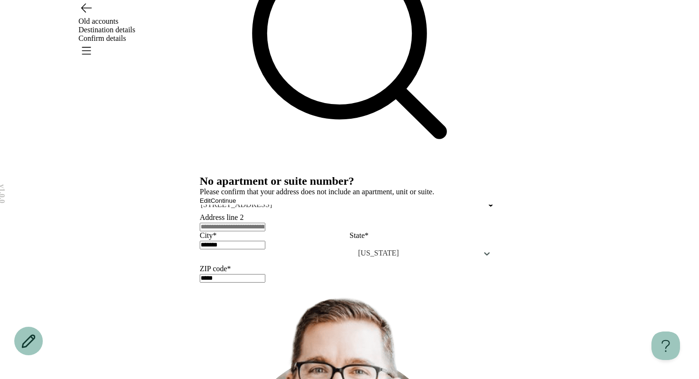
click at [389, 205] on div "Edit Continue" at bounding box center [350, 200] width 300 height 9
click at [236, 204] on span "Continue" at bounding box center [223, 200] width 25 height 7
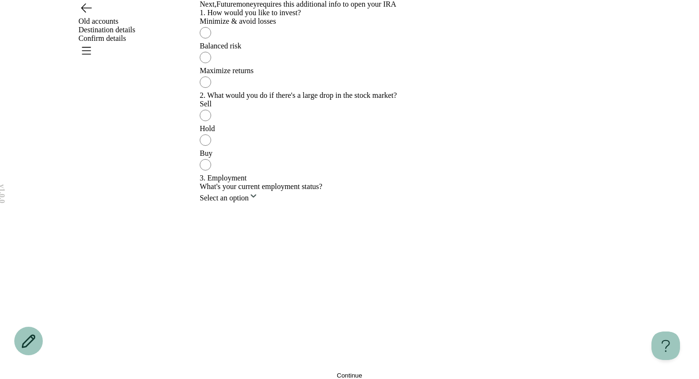
click at [345, 75] on div "Maximize returns" at bounding box center [350, 71] width 300 height 9
click at [339, 158] on div "Buy" at bounding box center [350, 153] width 300 height 9
click at [333, 282] on html "v 1.0.0 Old accounts Destination details Confirm details Next, Futuremoney requ…" at bounding box center [349, 189] width 699 height 379
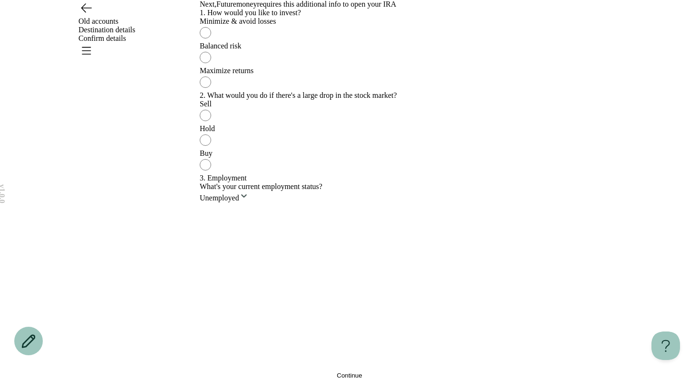
click at [301, 372] on button "Continue" at bounding box center [350, 375] width 300 height 7
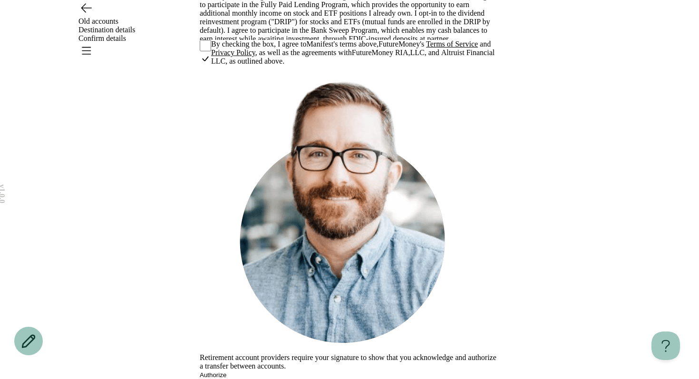
scroll to position [297, 0]
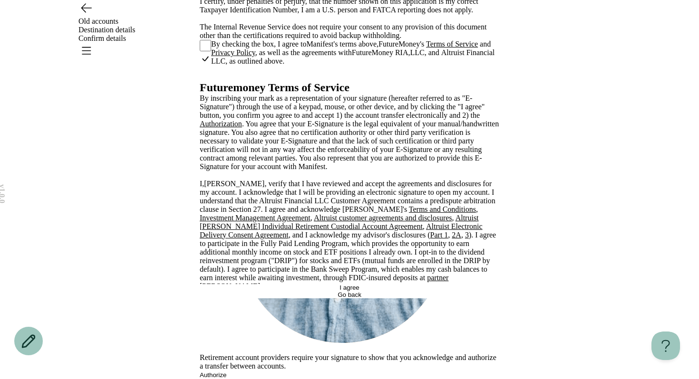
click at [330, 296] on button "Go back" at bounding box center [350, 295] width 300 height 7
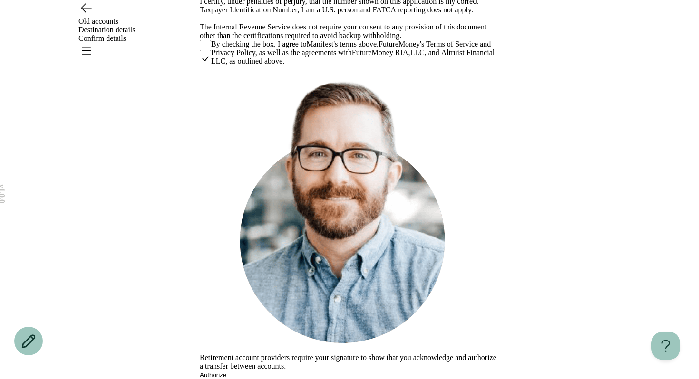
click at [208, 67] on div "By checking the box, I agree to Manifest 's terms above, FutureMoney 's Terms o…" at bounding box center [350, 53] width 300 height 27
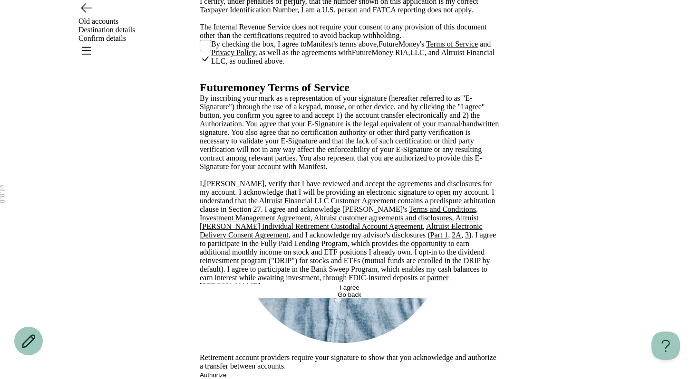
click at [328, 292] on button "I agree" at bounding box center [350, 287] width 300 height 7
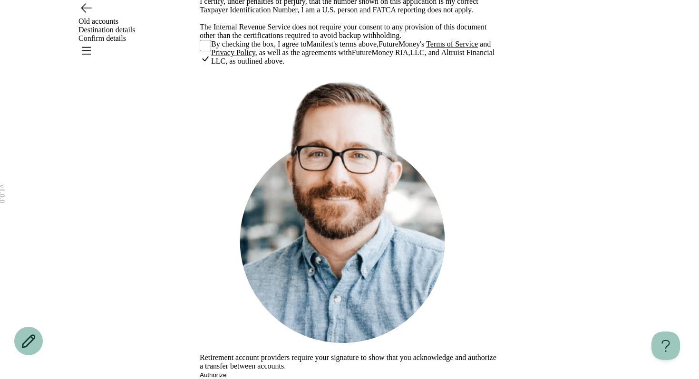
click at [207, 67] on div "By inscribing your mark as a representation of your signature (the “E-Signature…" at bounding box center [350, 20] width 300 height 91
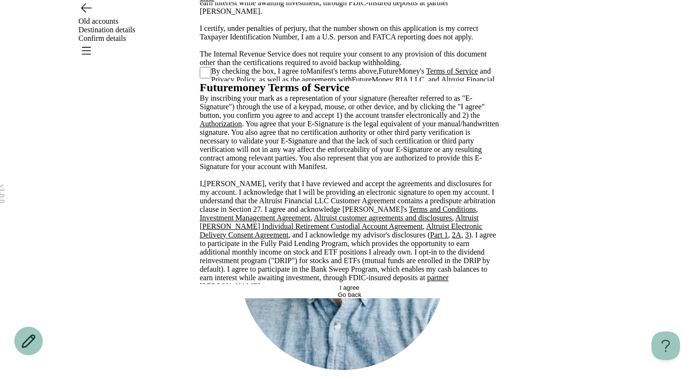
scroll to position [168, 0]
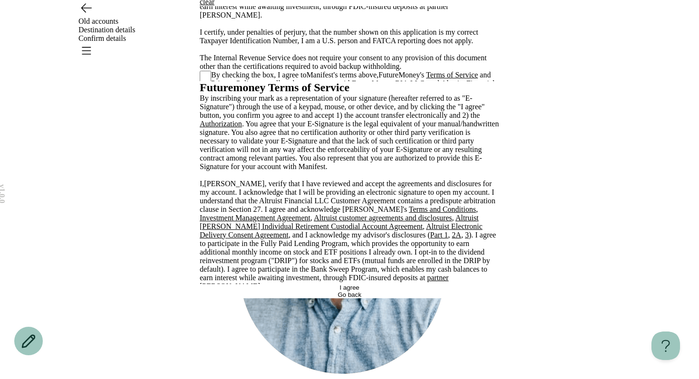
click at [347, 298] on span "Go back" at bounding box center [350, 295] width 24 height 7
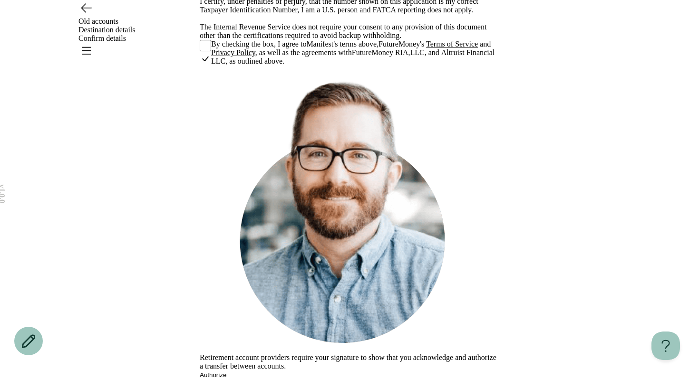
scroll to position [305, 0]
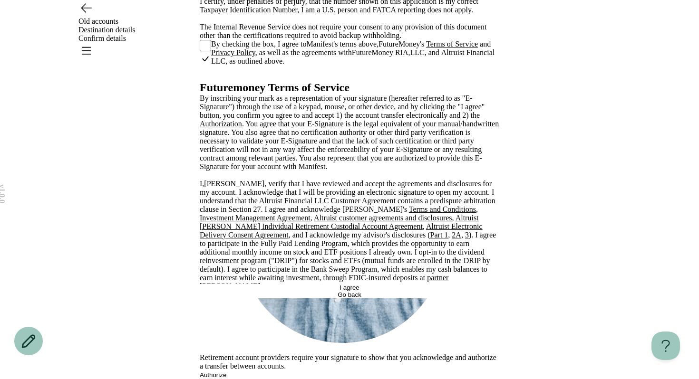
click at [400, 292] on button "I agree" at bounding box center [350, 287] width 300 height 7
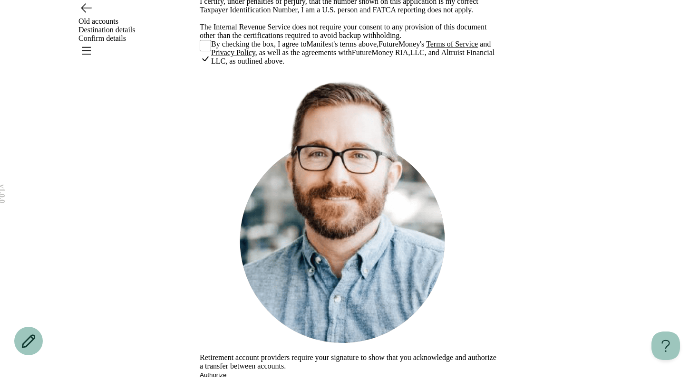
click at [441, 48] on link "Terms of Service" at bounding box center [452, 44] width 52 height 8
click at [243, 57] on link "Privacy Policy" at bounding box center [233, 53] width 44 height 8
click at [332, 66] on span "By checking the box, I agree to Manifest 's terms above, FutureMoney 's Terms o…" at bounding box center [355, 53] width 288 height 26
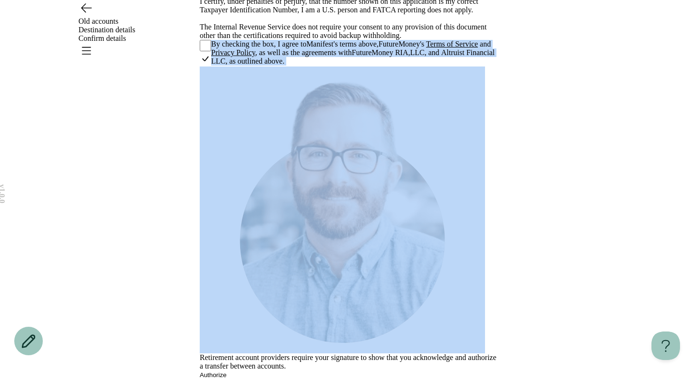
click at [332, 66] on span "By checking the box, I agree to Manifest 's terms above, FutureMoney 's Terms o…" at bounding box center [355, 53] width 288 height 26
copy div "By checking the box, I agree to Manifest 's terms above, FutureMoney 's Terms o…"
click at [343, 66] on span "By checking the box, I agree to Manifest 's terms above, FutureMoney 's Terms o…" at bounding box center [355, 53] width 288 height 26
